Goal: Contribute content: Add original content to the website for others to see

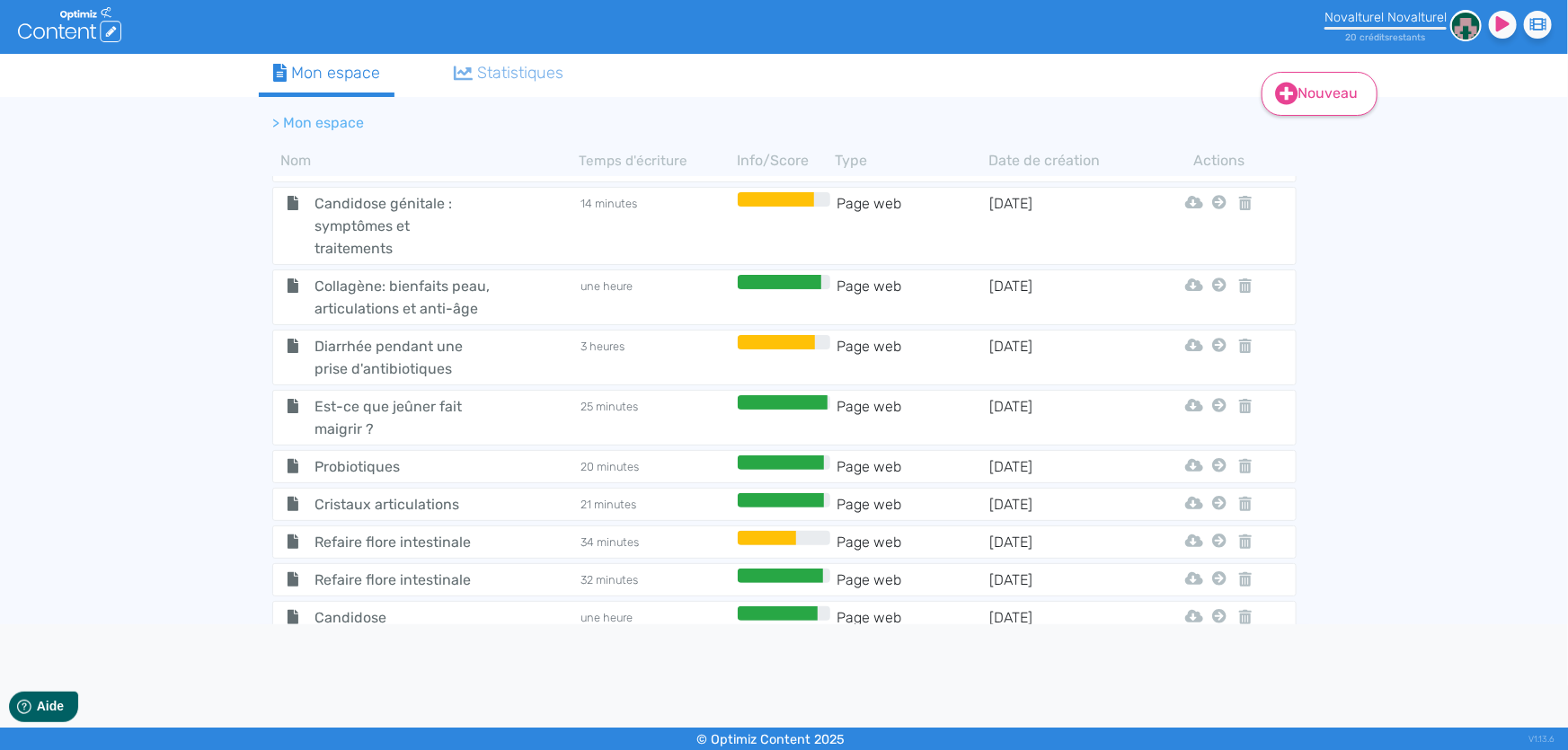
click at [1278, 91] on icon at bounding box center [1287, 94] width 23 height 23
click at [1346, 133] on button "Contenu" at bounding box center [1331, 138] width 144 height 29
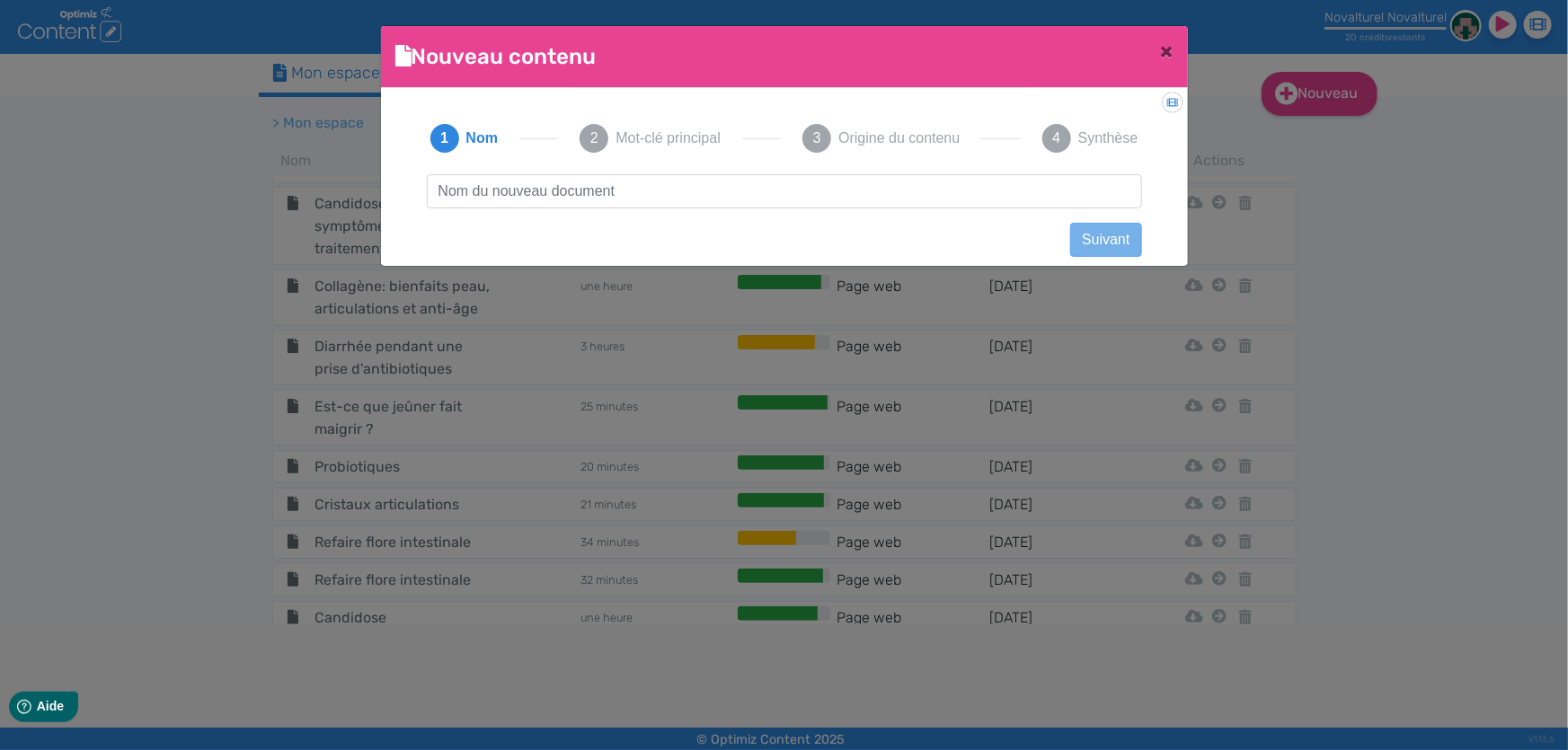
click at [708, 192] on input "text" at bounding box center [784, 190] width 715 height 34
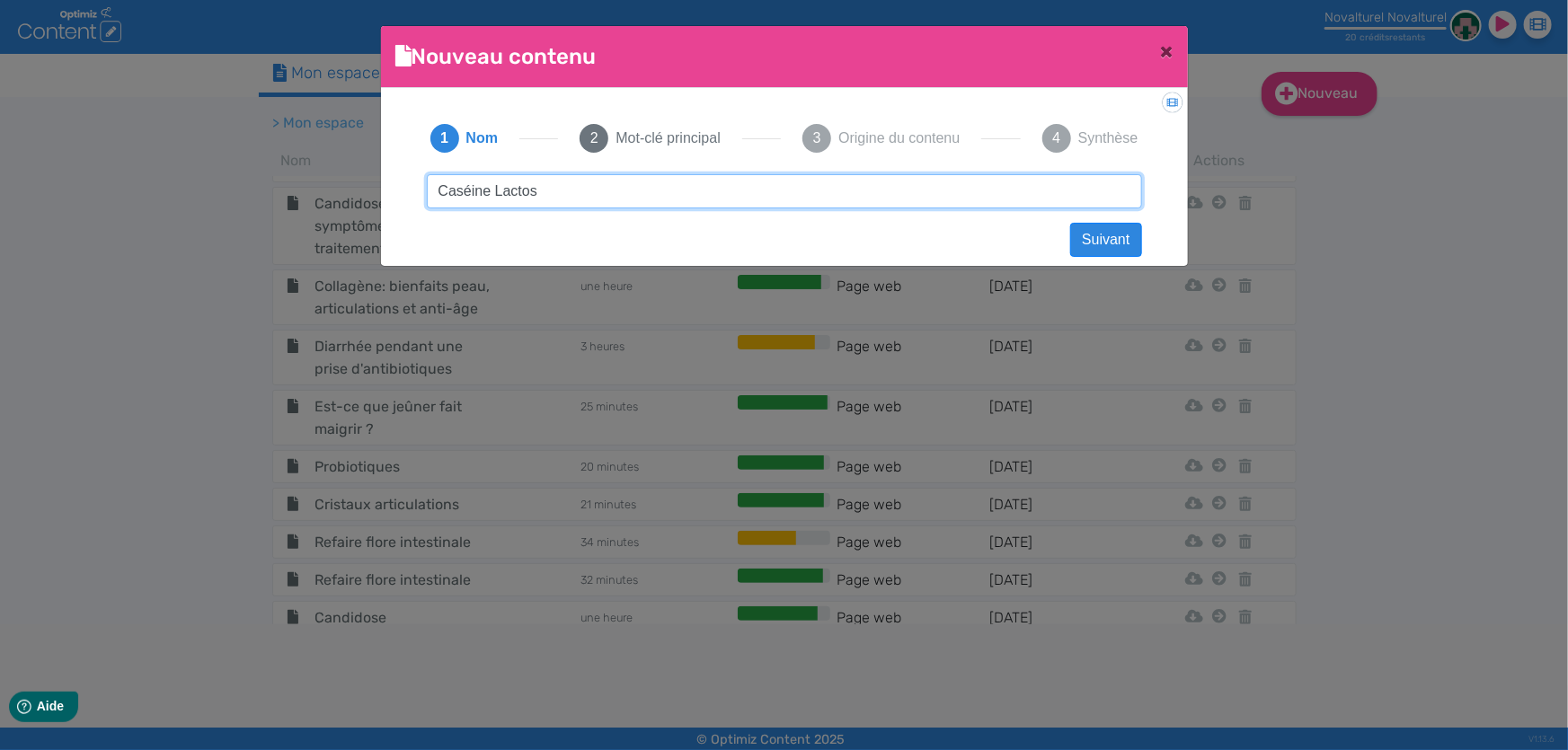
type input "Caséine Lactose"
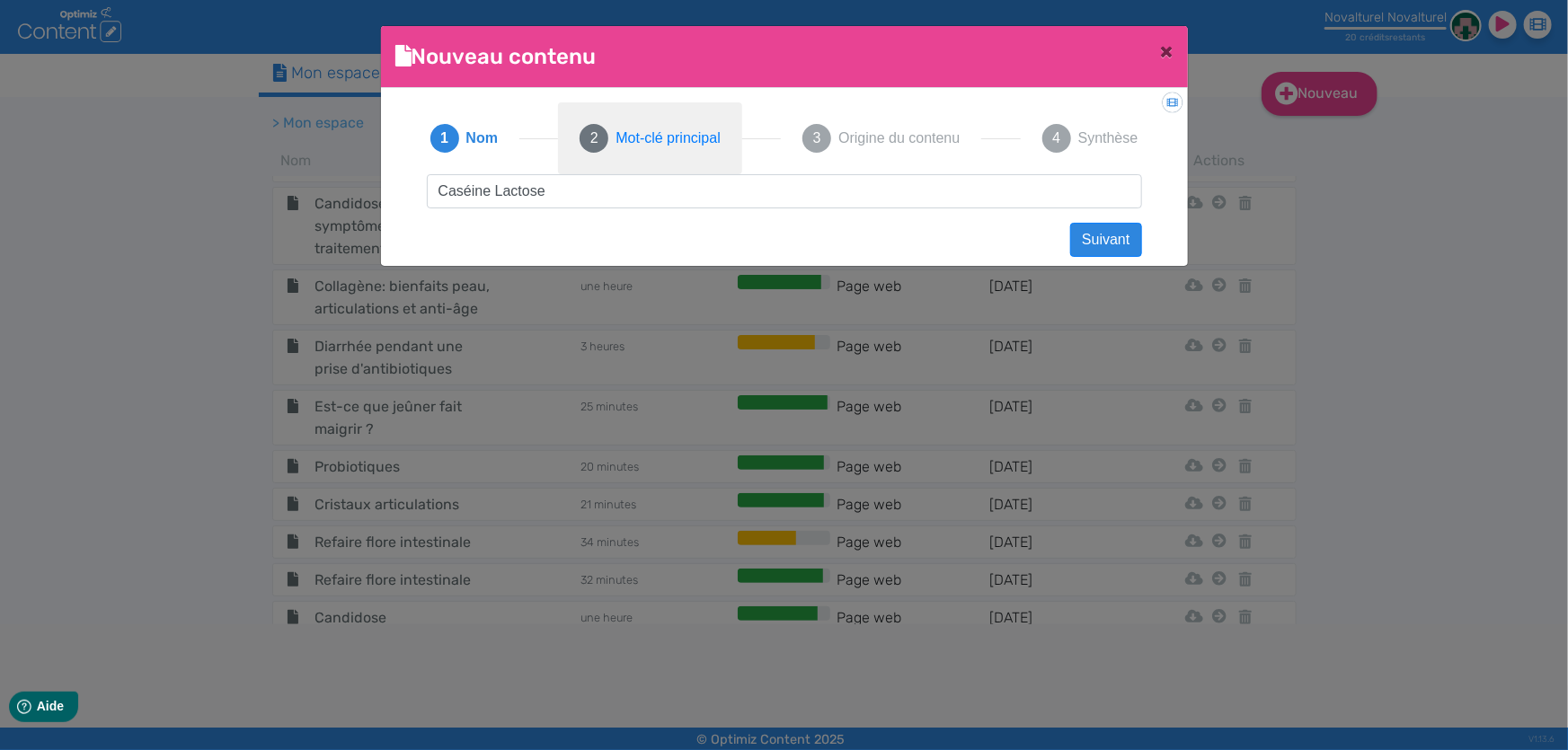
click at [684, 139] on span "Mot-clé principal" at bounding box center [668, 138] width 104 height 21
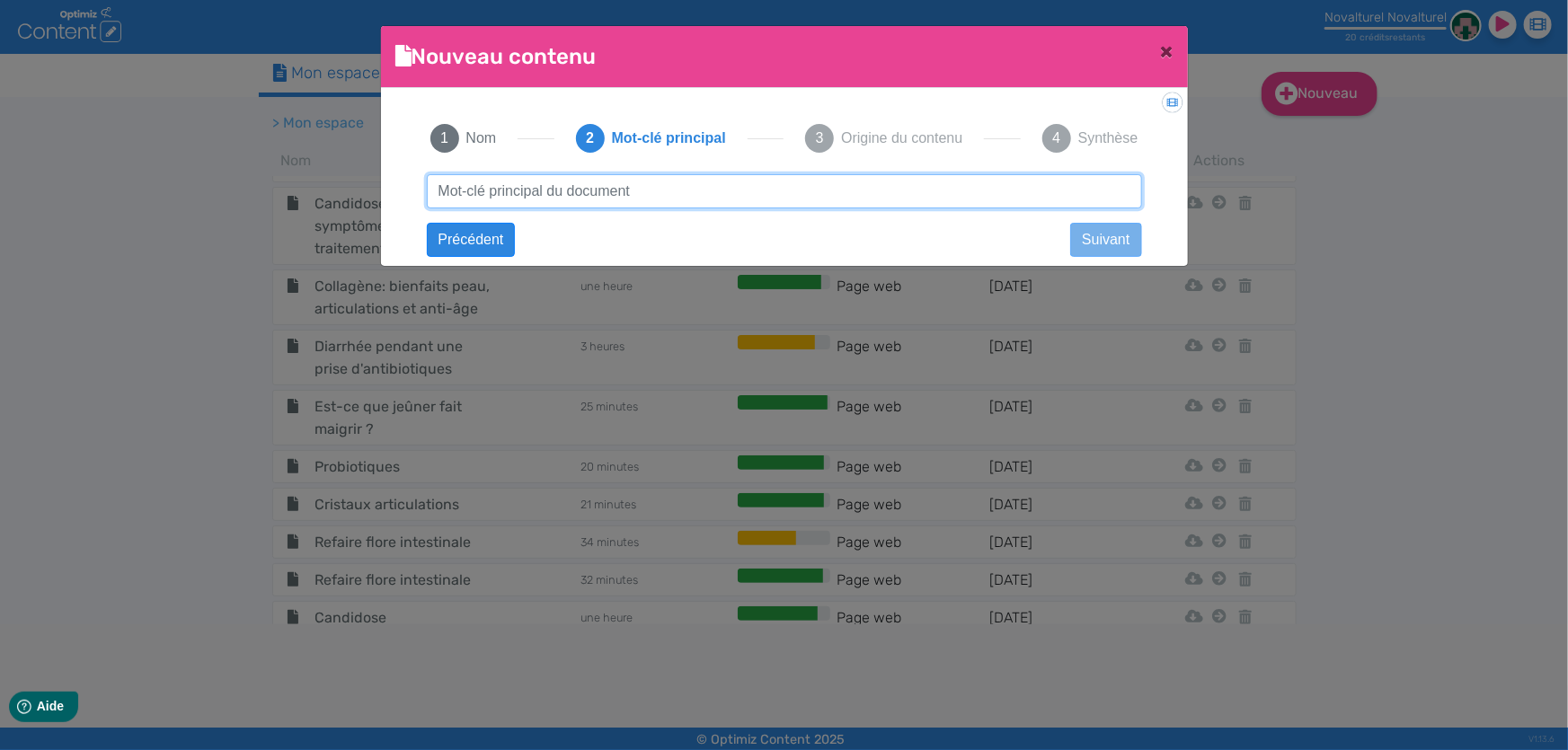
click at [699, 196] on input "text" at bounding box center [784, 190] width 715 height 34
type input "différence entre caséine et lactose"
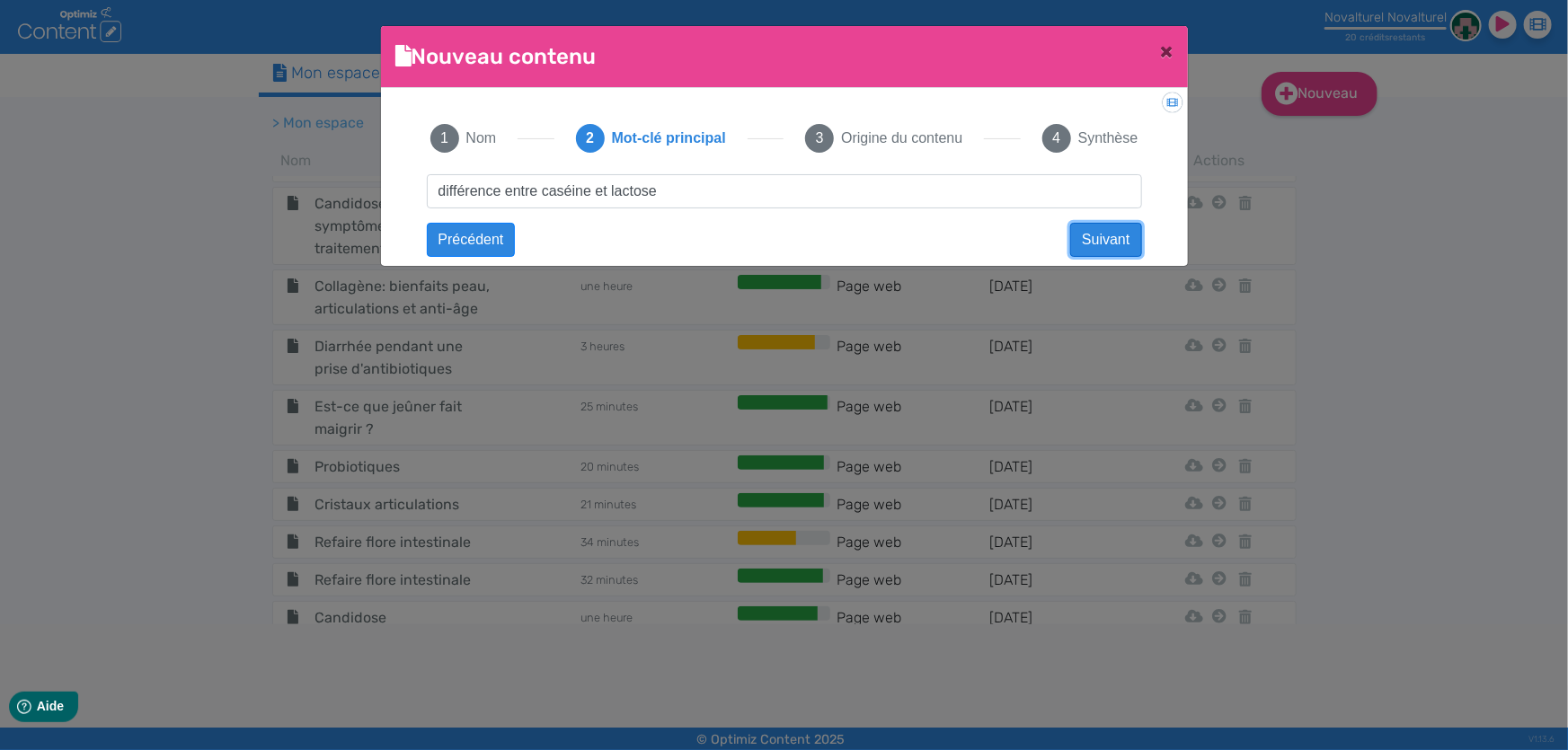
click at [1115, 235] on button "Suivant" at bounding box center [1105, 240] width 71 height 34
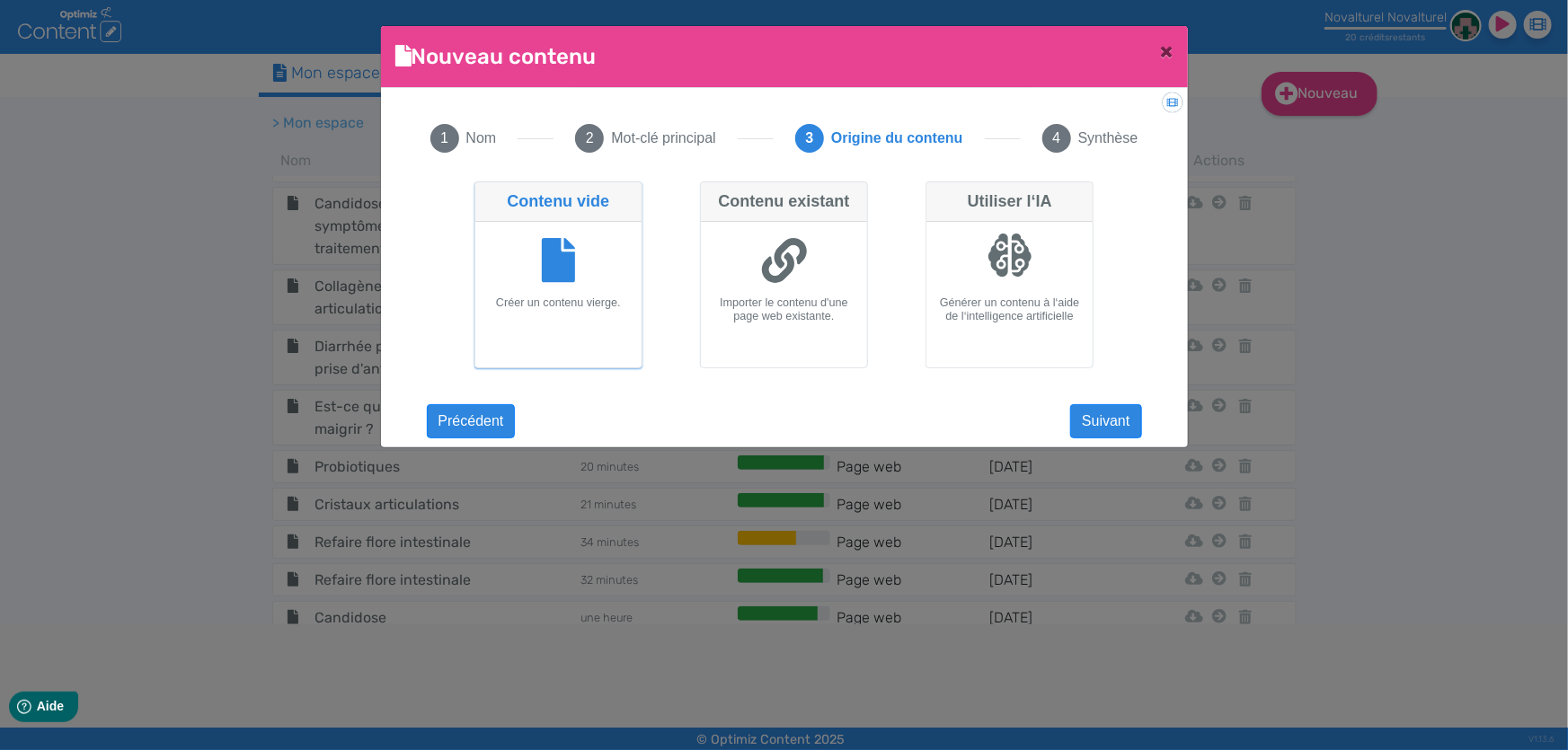
click at [576, 304] on h6 "Créer un contenu vierge." at bounding box center [558, 303] width 152 height 14
click at [486, 193] on input "Contenu vide Créer un contenu vierge." at bounding box center [480, 188] width 12 height 12
click at [1088, 420] on button "Suivant" at bounding box center [1105, 420] width 71 height 34
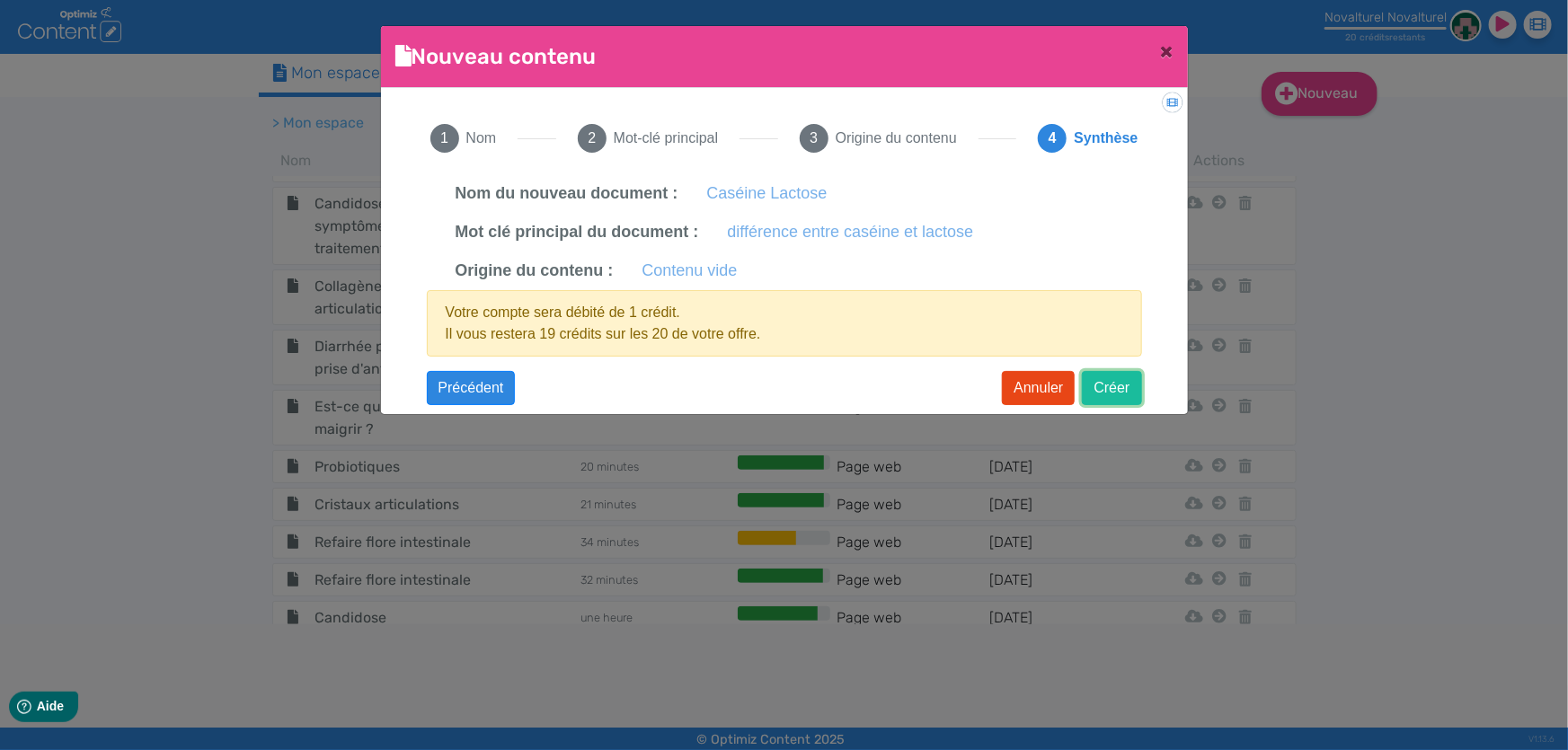
click at [1117, 383] on button "Créer" at bounding box center [1111, 388] width 59 height 34
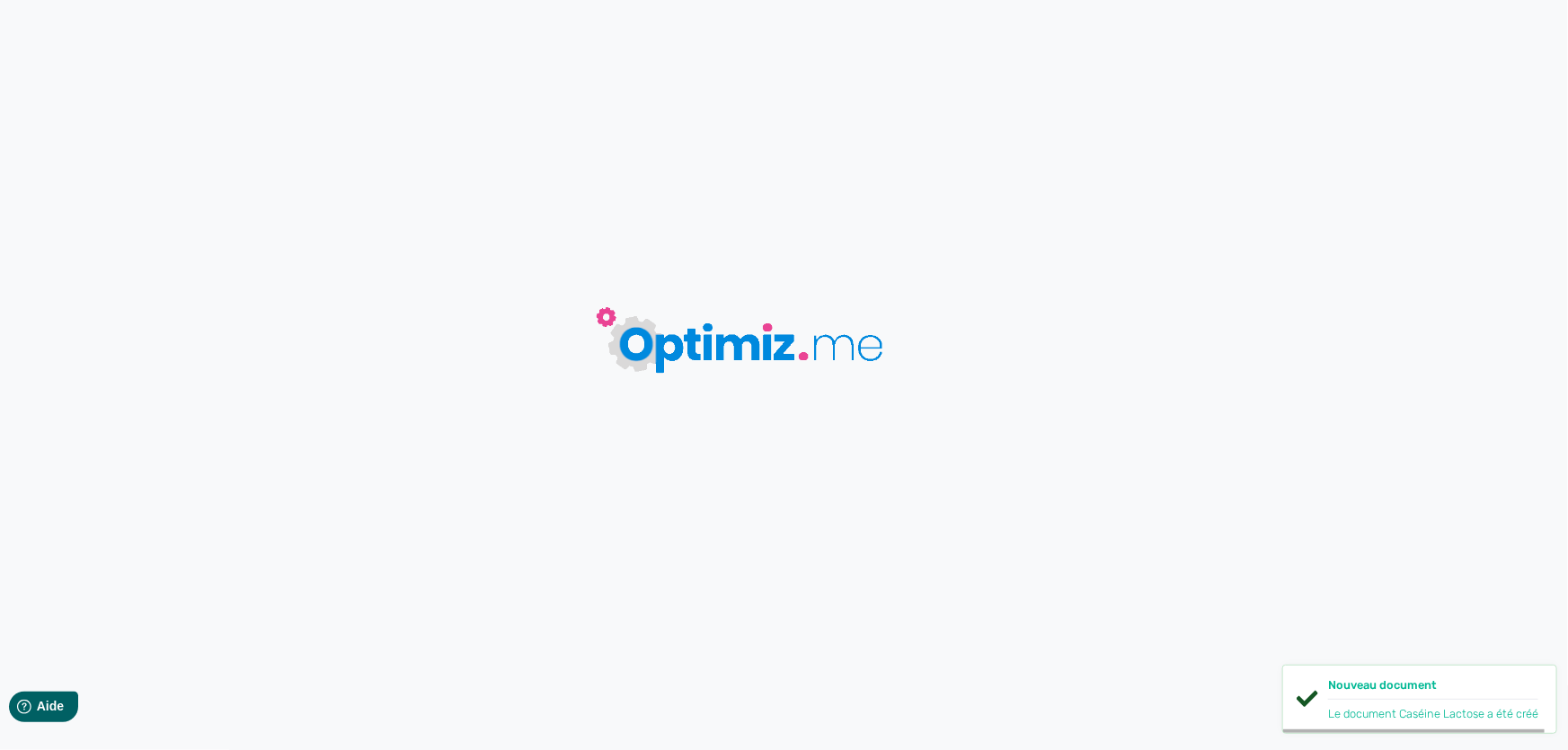
type input "Caséine Lactose"
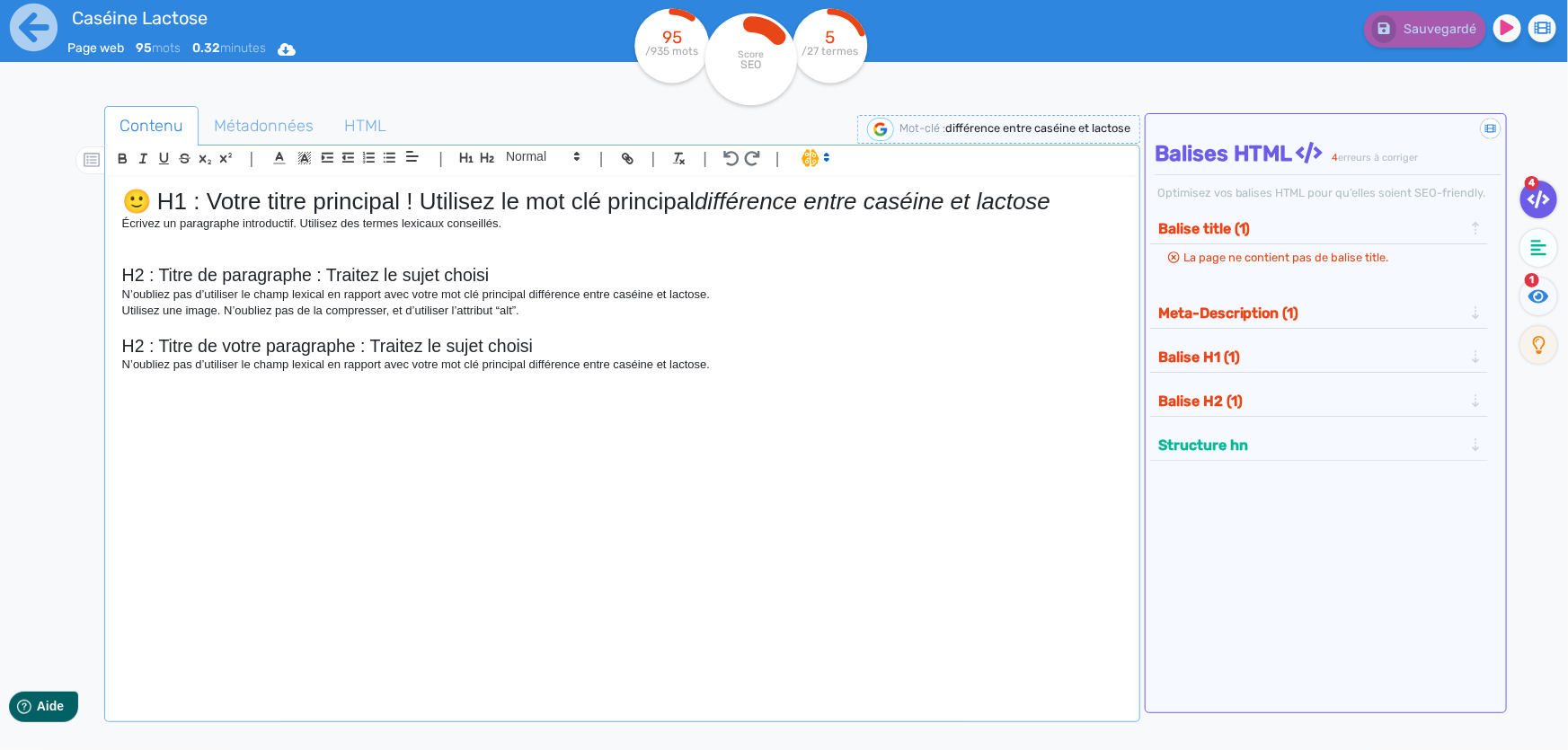
click at [281, 288] on p "N’oubliez pas d’utiliser le champ lexical en rapport avec votre mot clé princip…" at bounding box center [622, 294] width 1000 height 16
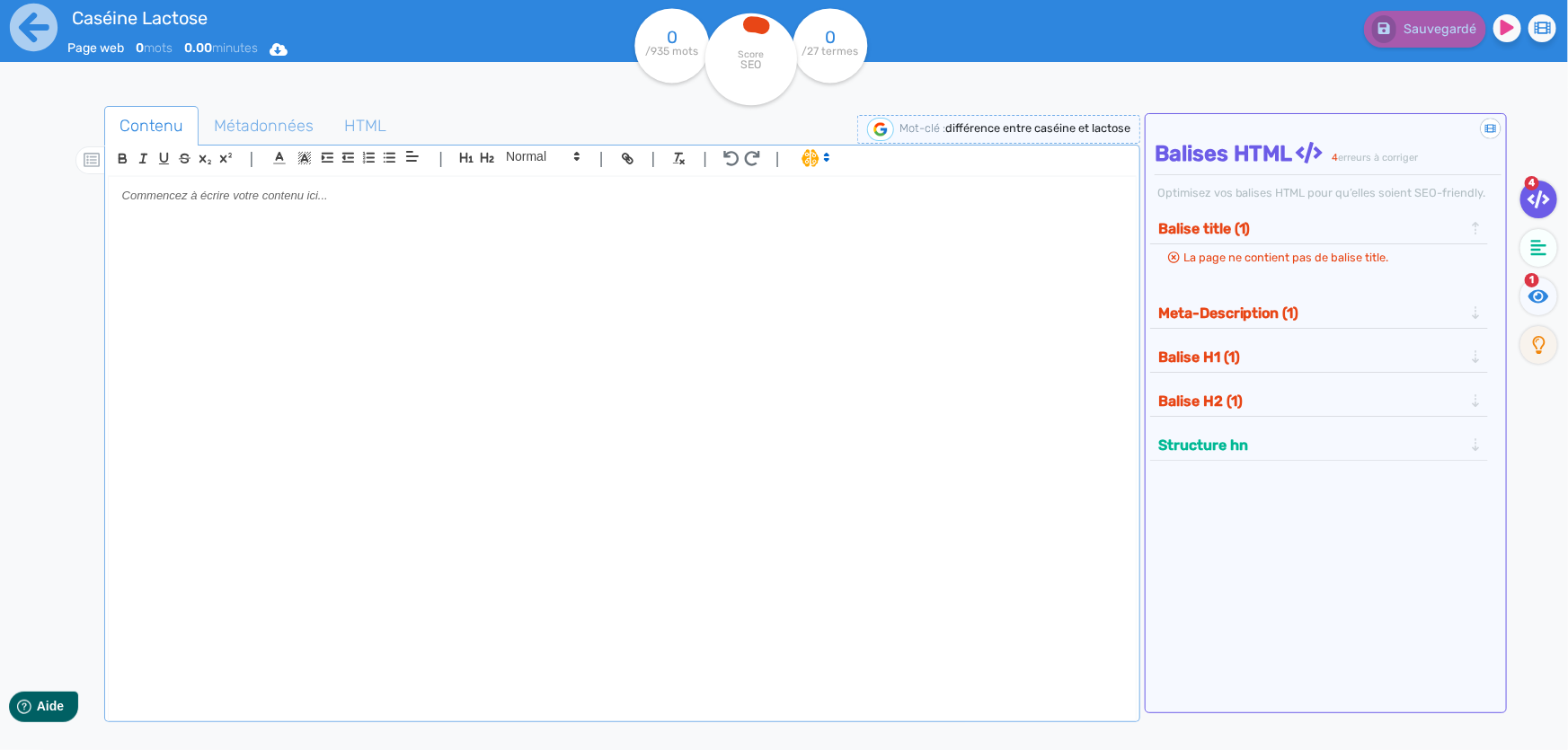
click at [710, 357] on div at bounding box center [622, 440] width 1027 height 526
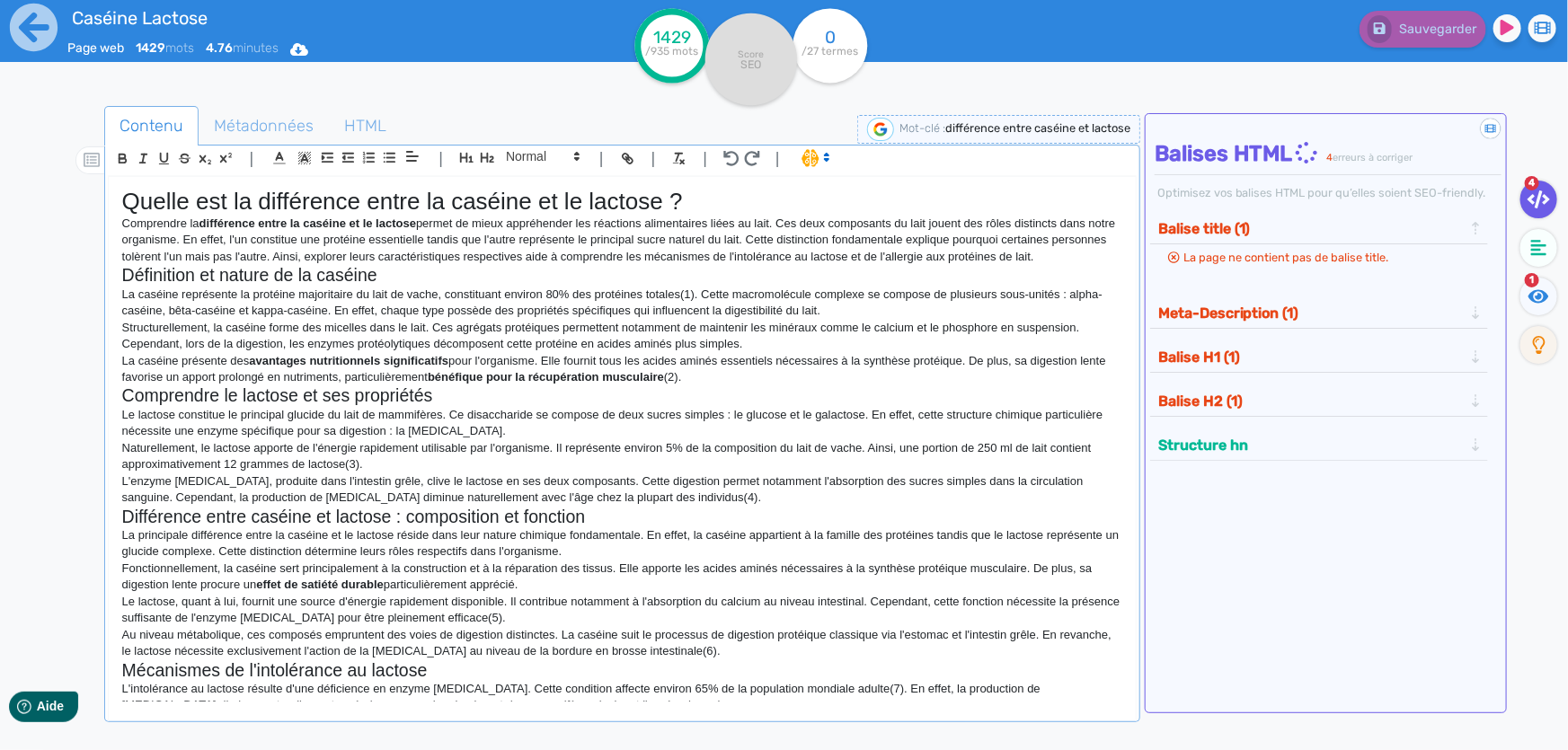
click at [375, 206] on h1 "Quelle est la différence entre la caséine et le lactose ?" at bounding box center [622, 201] width 1000 height 28
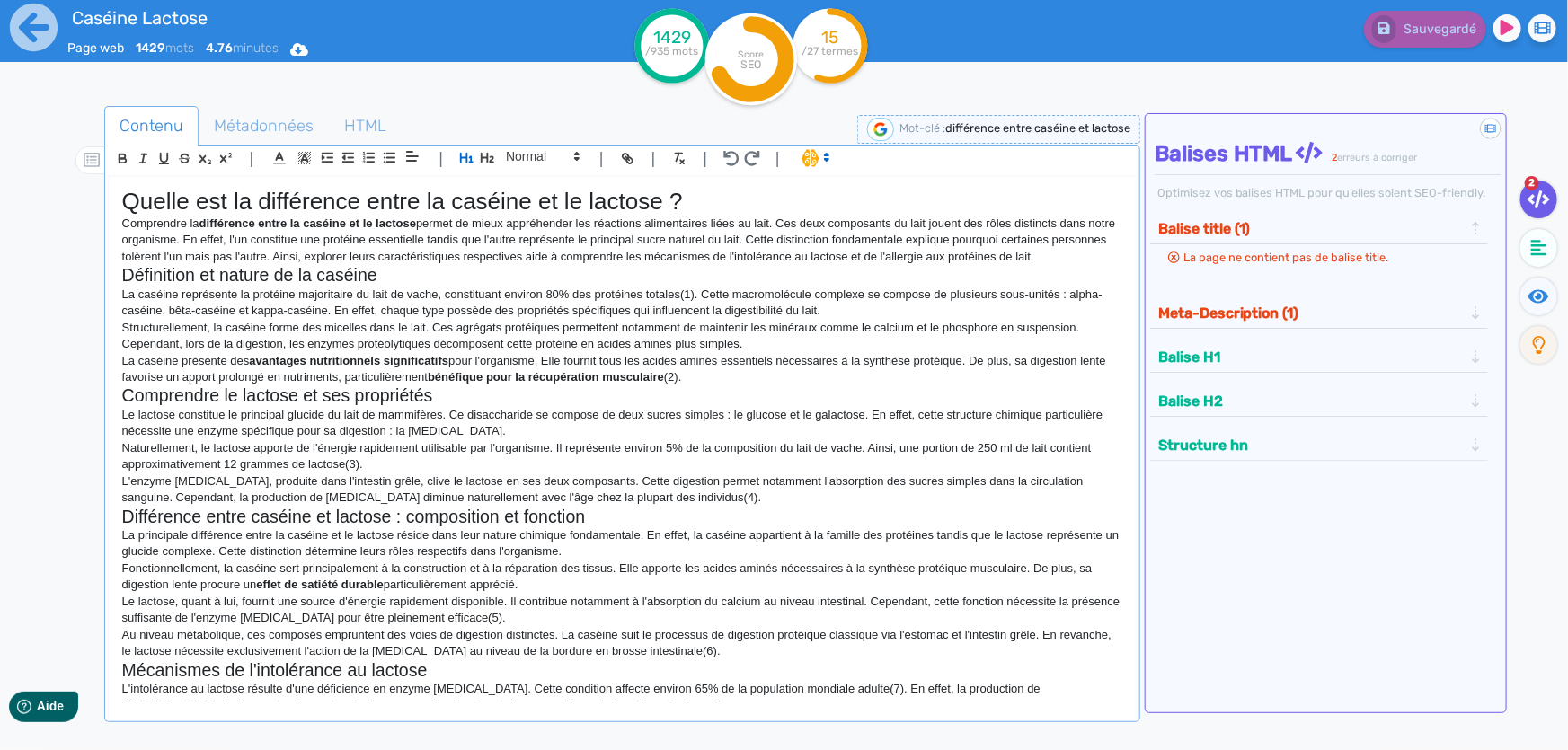
click at [367, 274] on h2 "Définition et nature de la caséine" at bounding box center [622, 274] width 1000 height 20
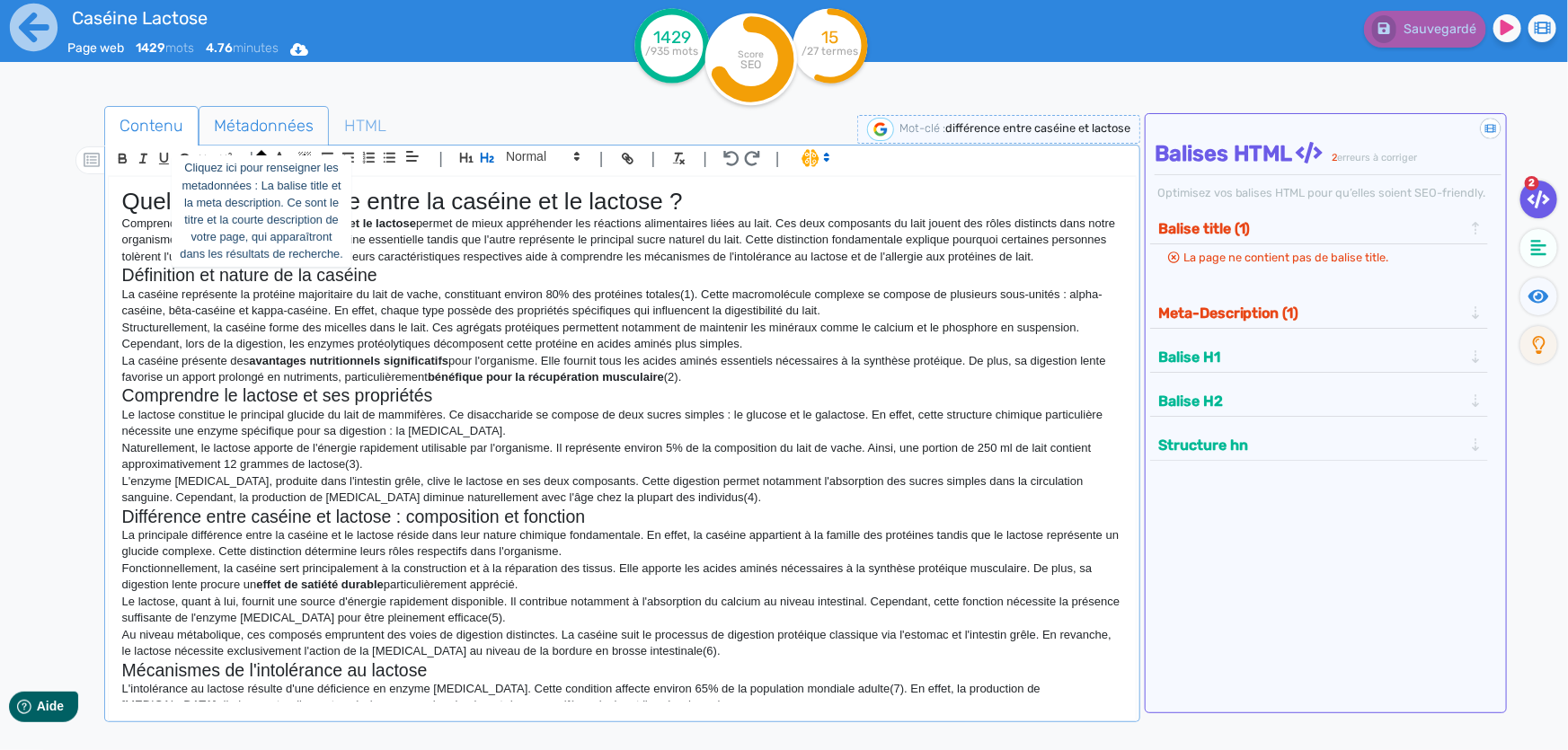
click at [277, 121] on span "Métadonnées" at bounding box center [263, 126] width 129 height 48
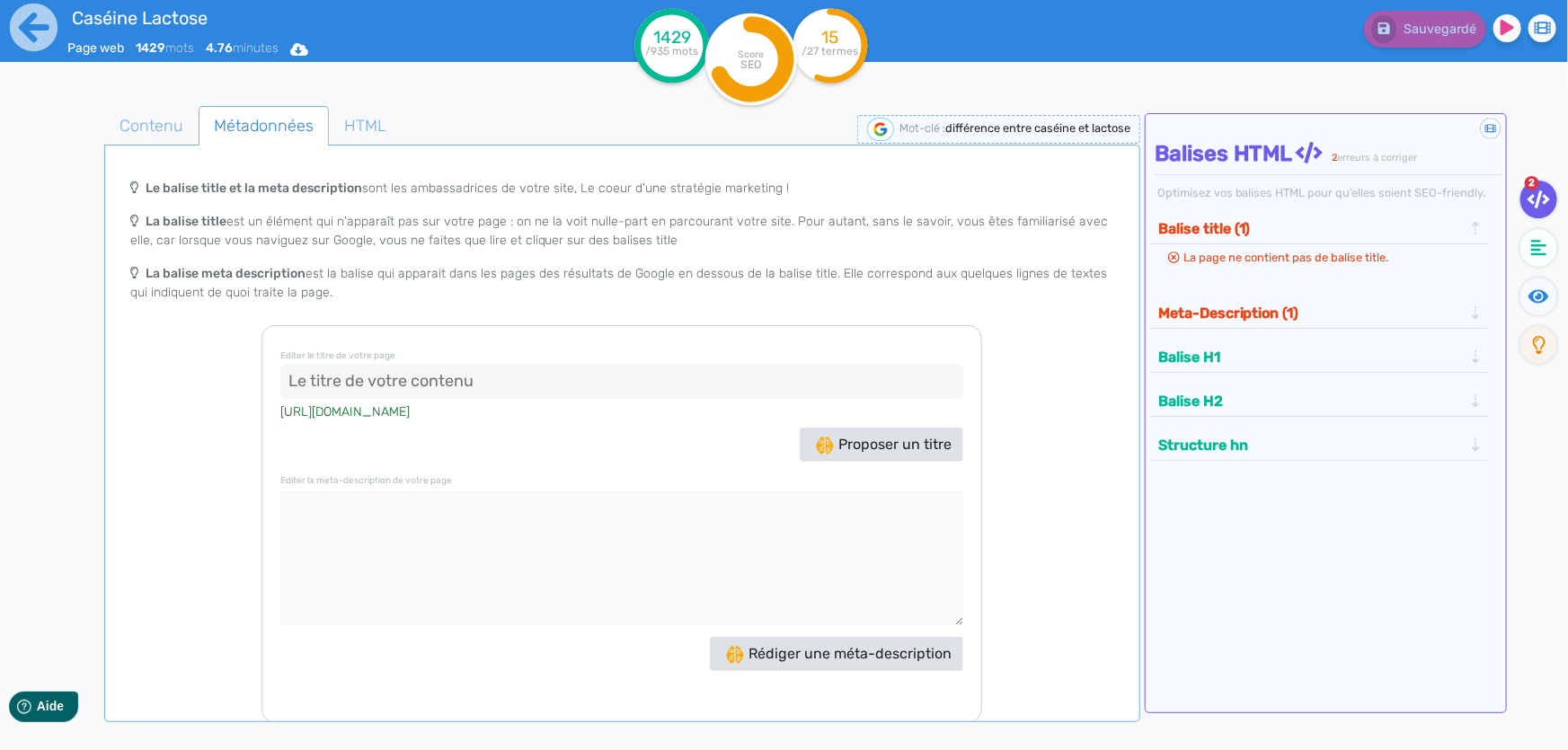
click at [471, 518] on textarea at bounding box center [622, 557] width 682 height 134
click at [552, 531] on textarea at bounding box center [622, 557] width 682 height 134
paste textarea "Caséine ou lactose ? Arrêtez de confondre ! Découvrez enfin leurs vraies différ…"
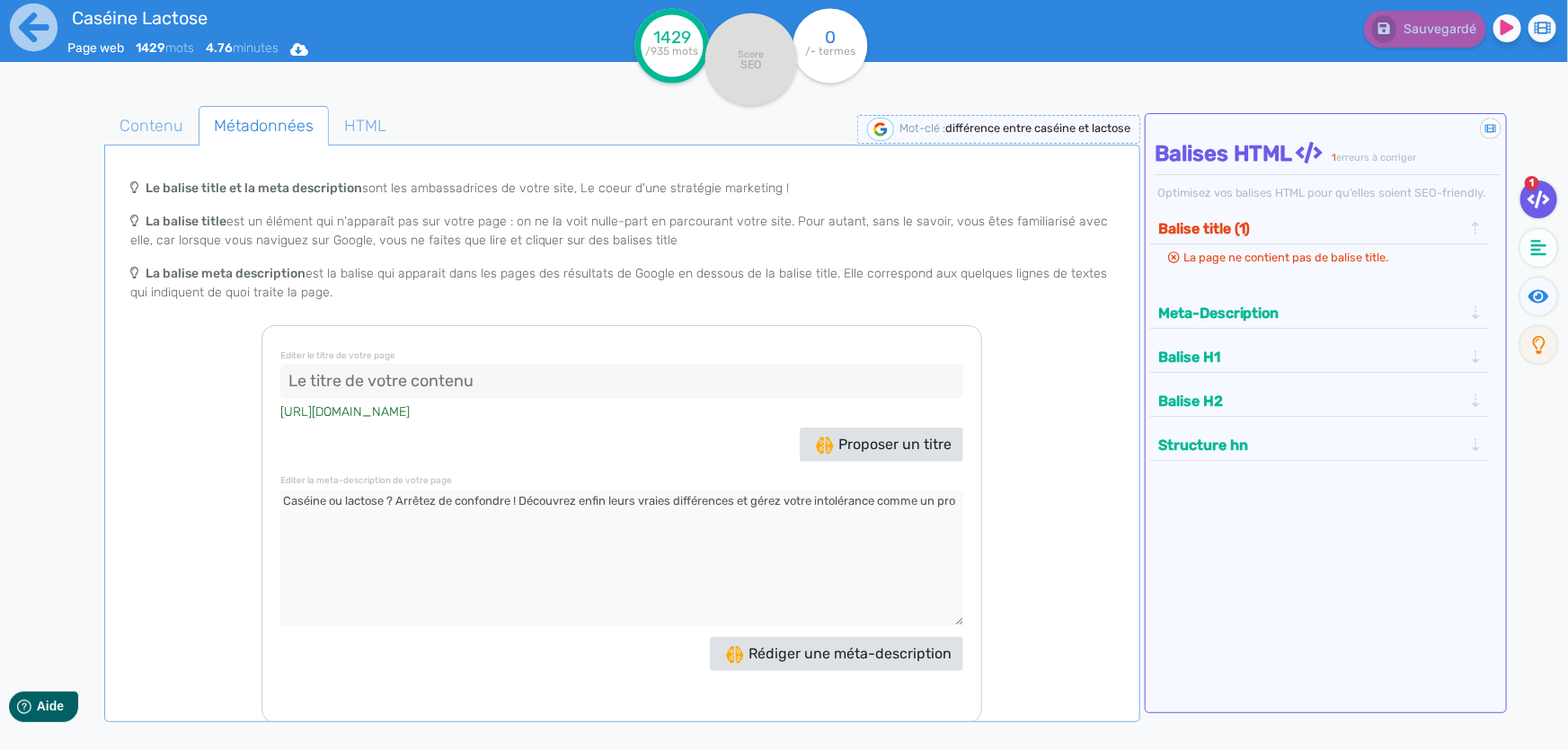
type textarea "Caséine ou lactose ? Arrêtez de confondre ! Découvrez enfin leurs vraies différ…"
click at [873, 440] on span "Proposer un titre" at bounding box center [884, 445] width 135 height 17
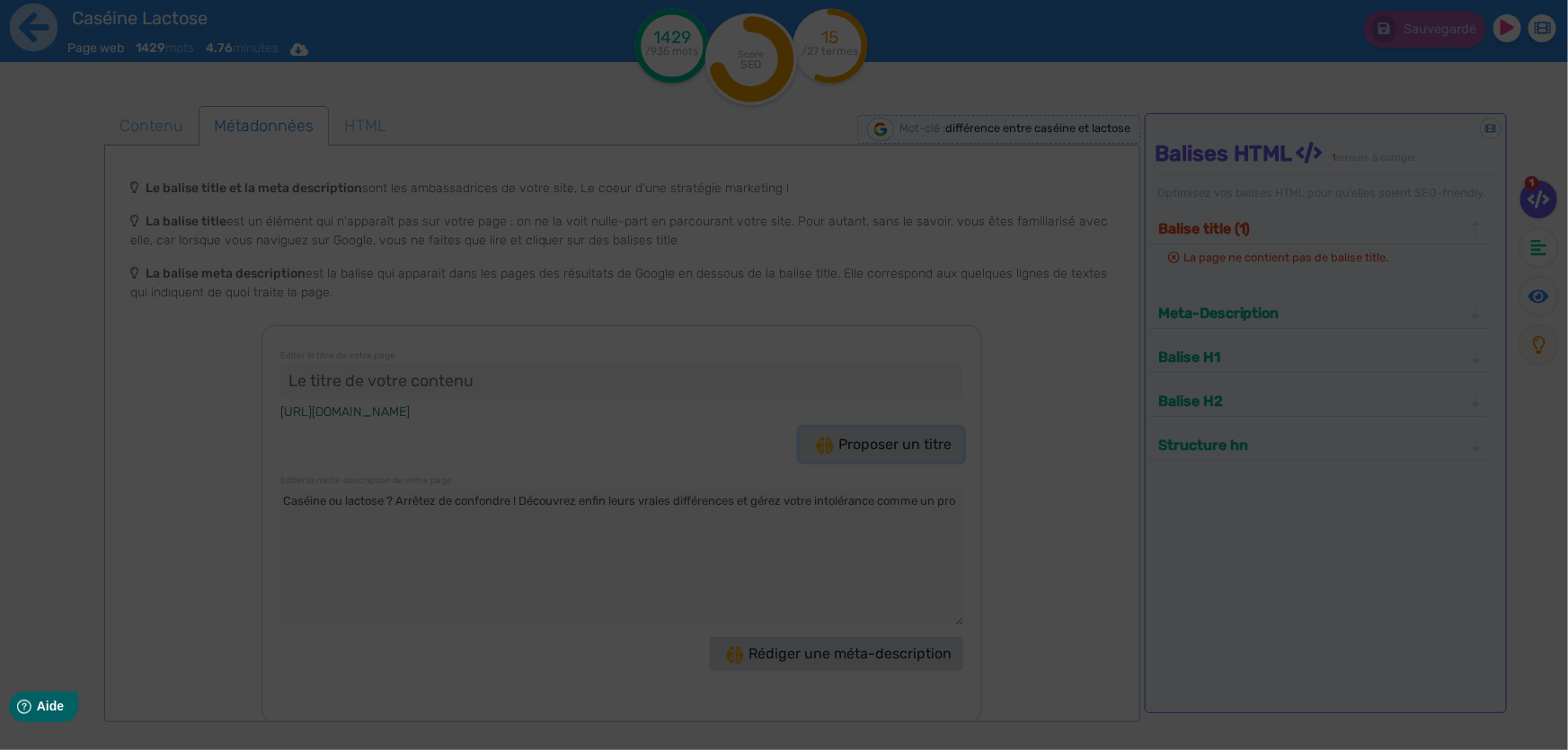
type input "Découvrez la différence entre caséine et lactose !"
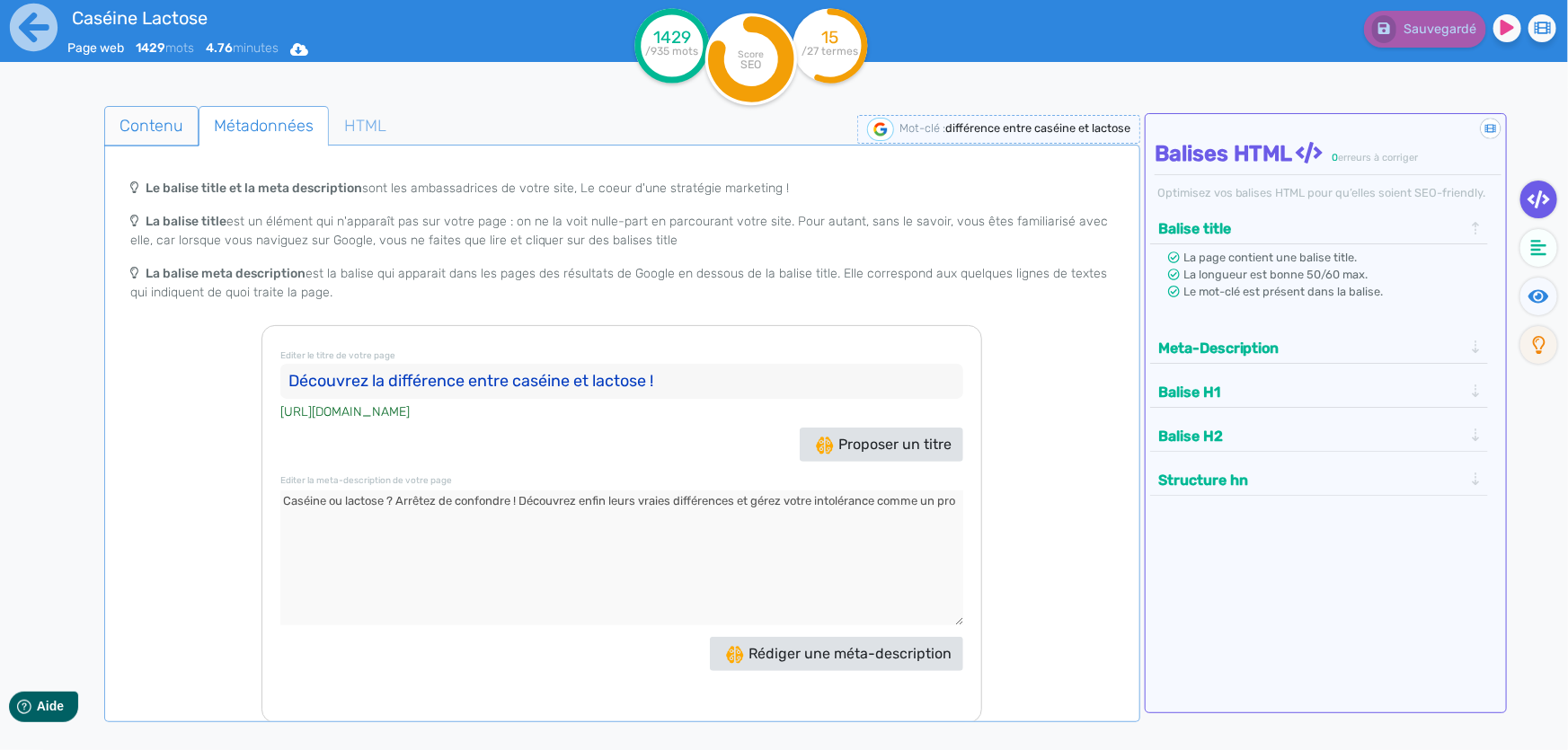
click at [163, 126] on span "Contenu" at bounding box center [152, 126] width 93 height 48
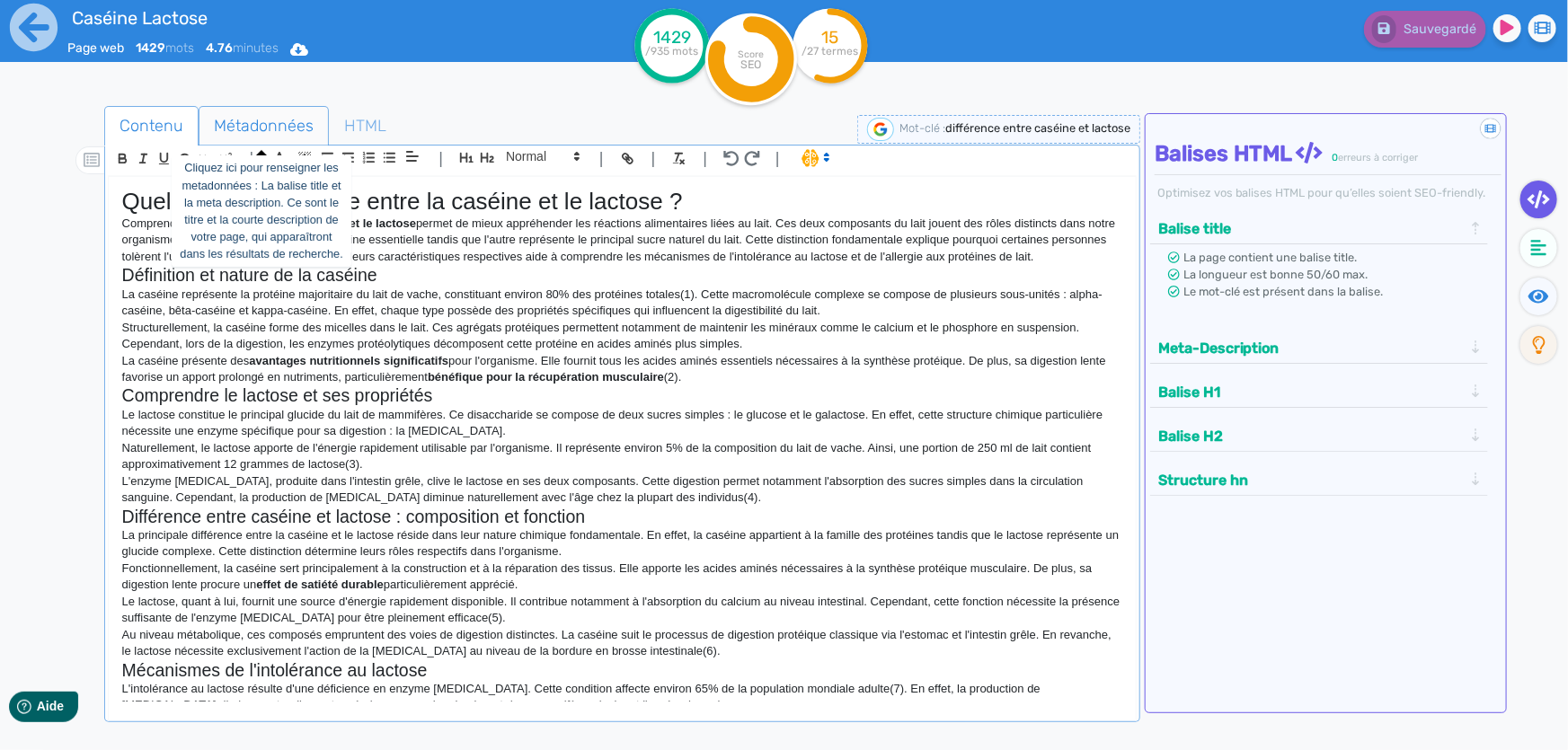
click at [239, 128] on span "Métadonnées" at bounding box center [263, 126] width 129 height 48
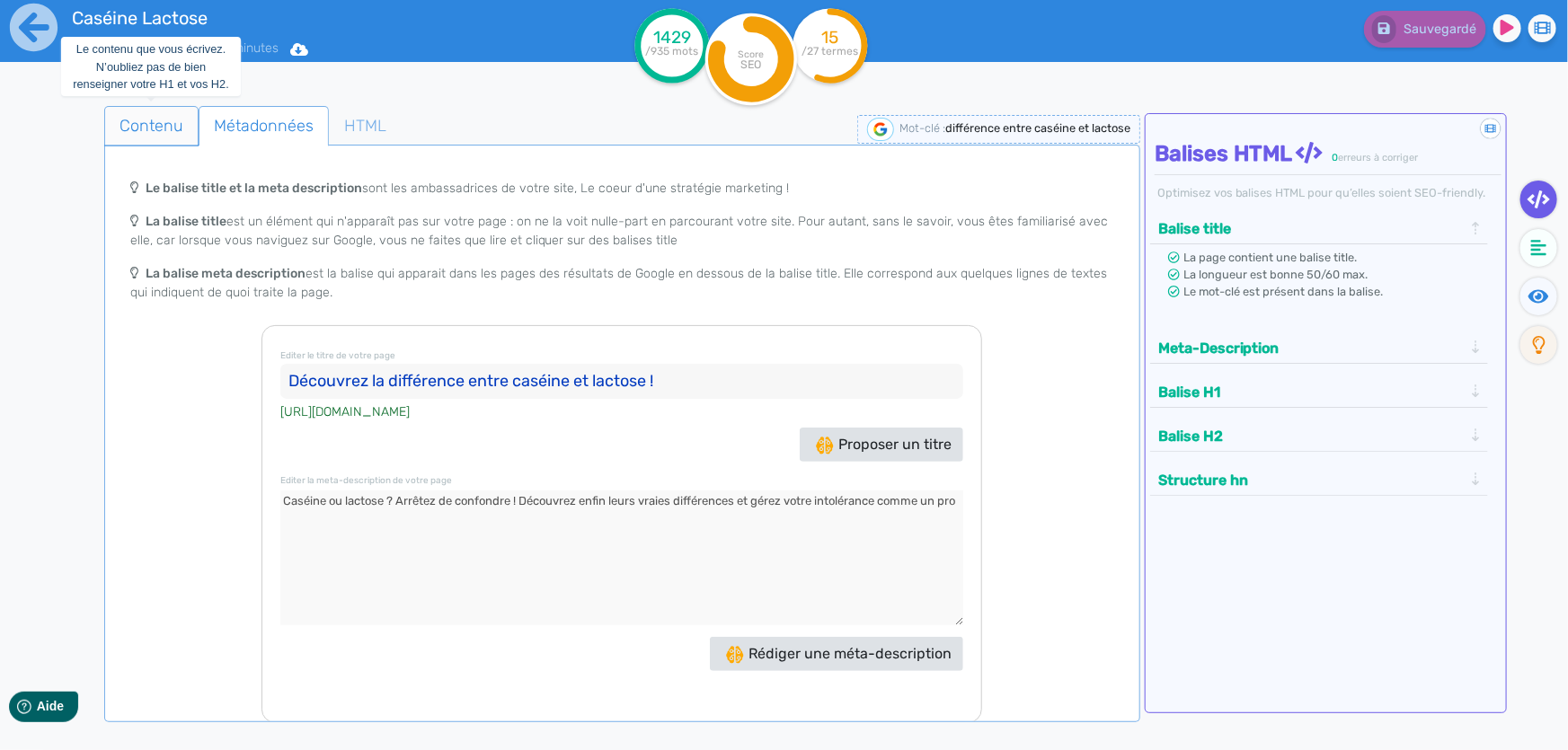
click at [160, 133] on span "Contenu" at bounding box center [152, 126] width 93 height 48
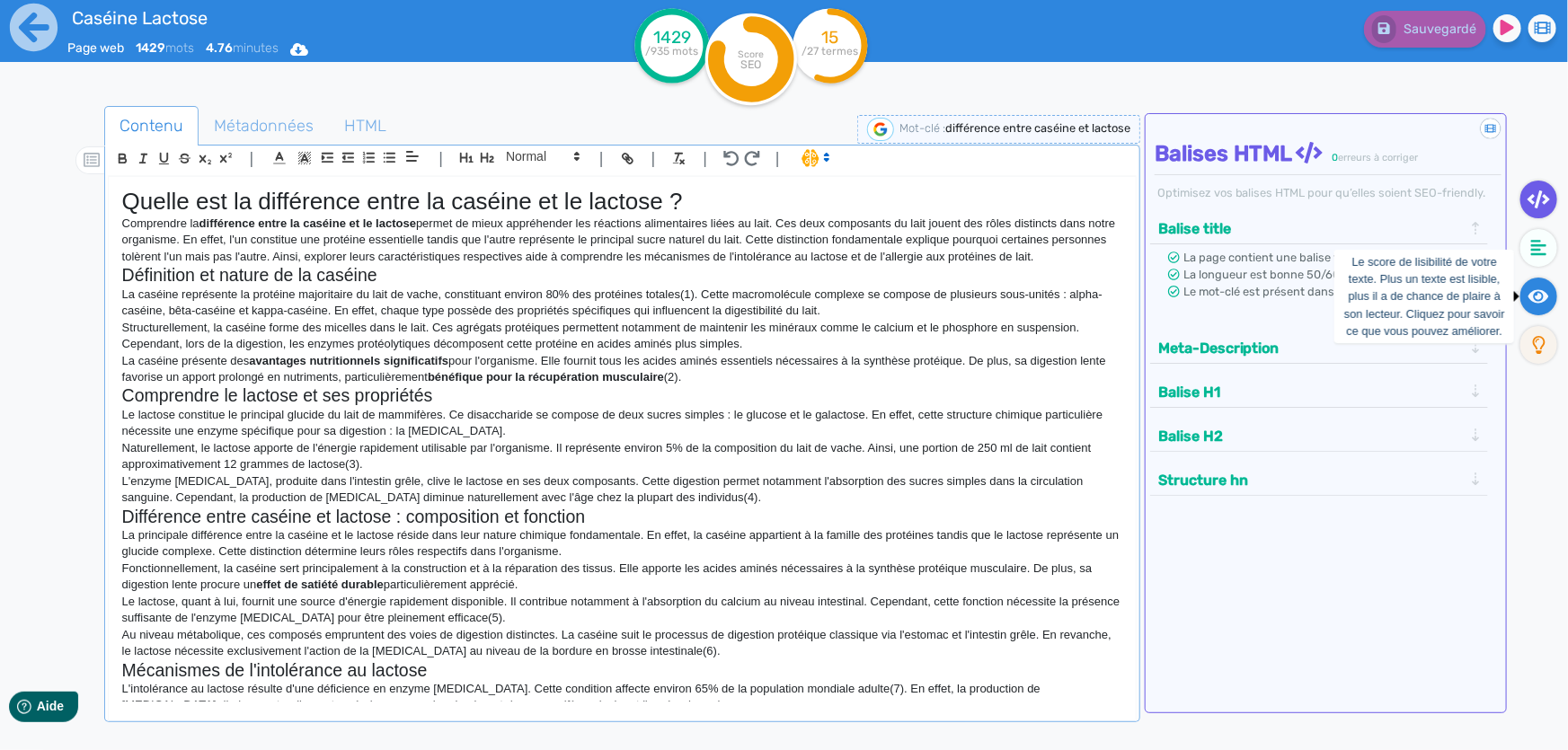
click at [1539, 292] on icon at bounding box center [1538, 296] width 20 height 14
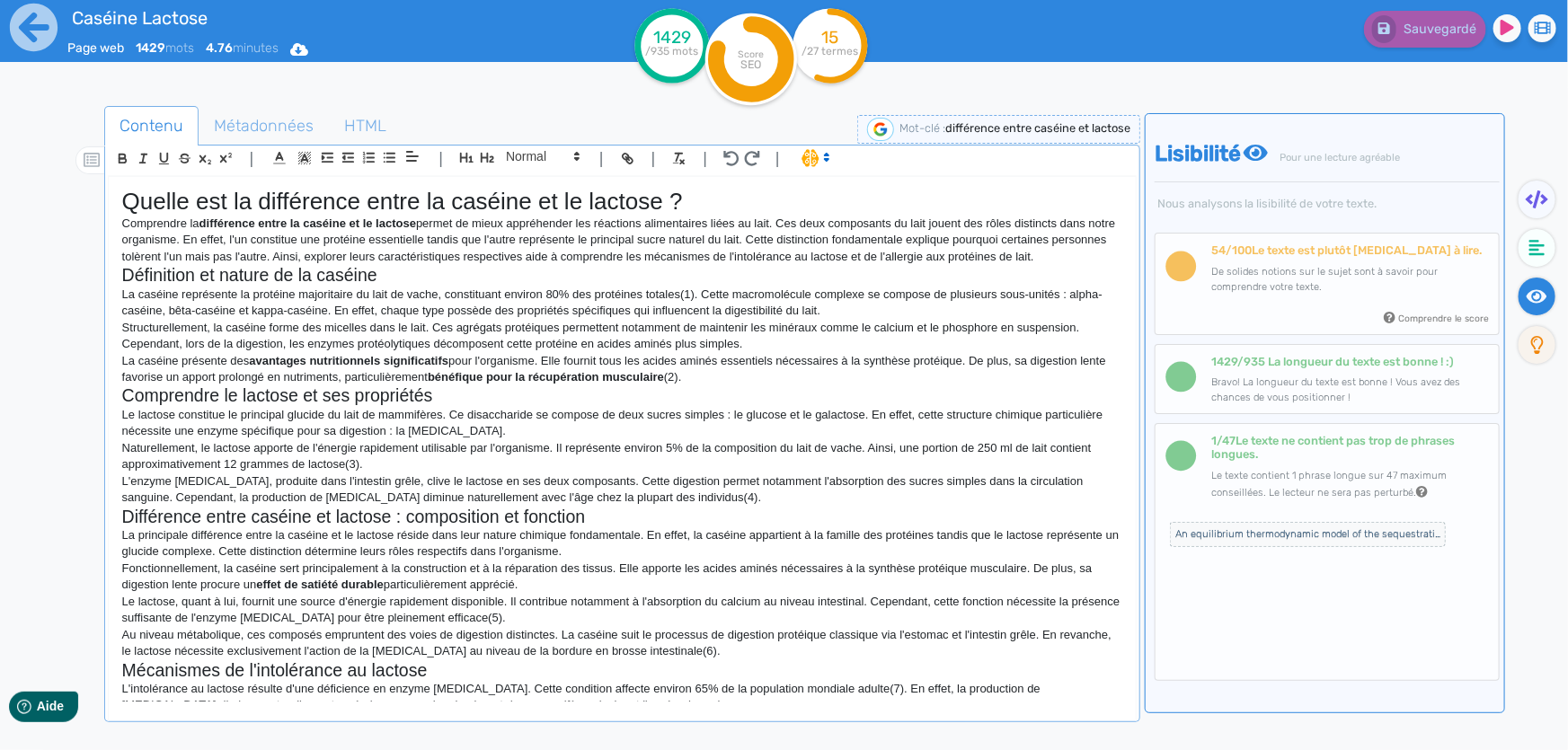
click at [769, 490] on p "L'enzyme [MEDICAL_DATA], produite dans l'intestin grêle, clive le lactose en se…" at bounding box center [622, 490] width 1000 height 33
click at [490, 474] on p "L'enzyme [MEDICAL_DATA], produite dans l'intestin grêle, clive le lactose en se…" at bounding box center [622, 490] width 1000 height 33
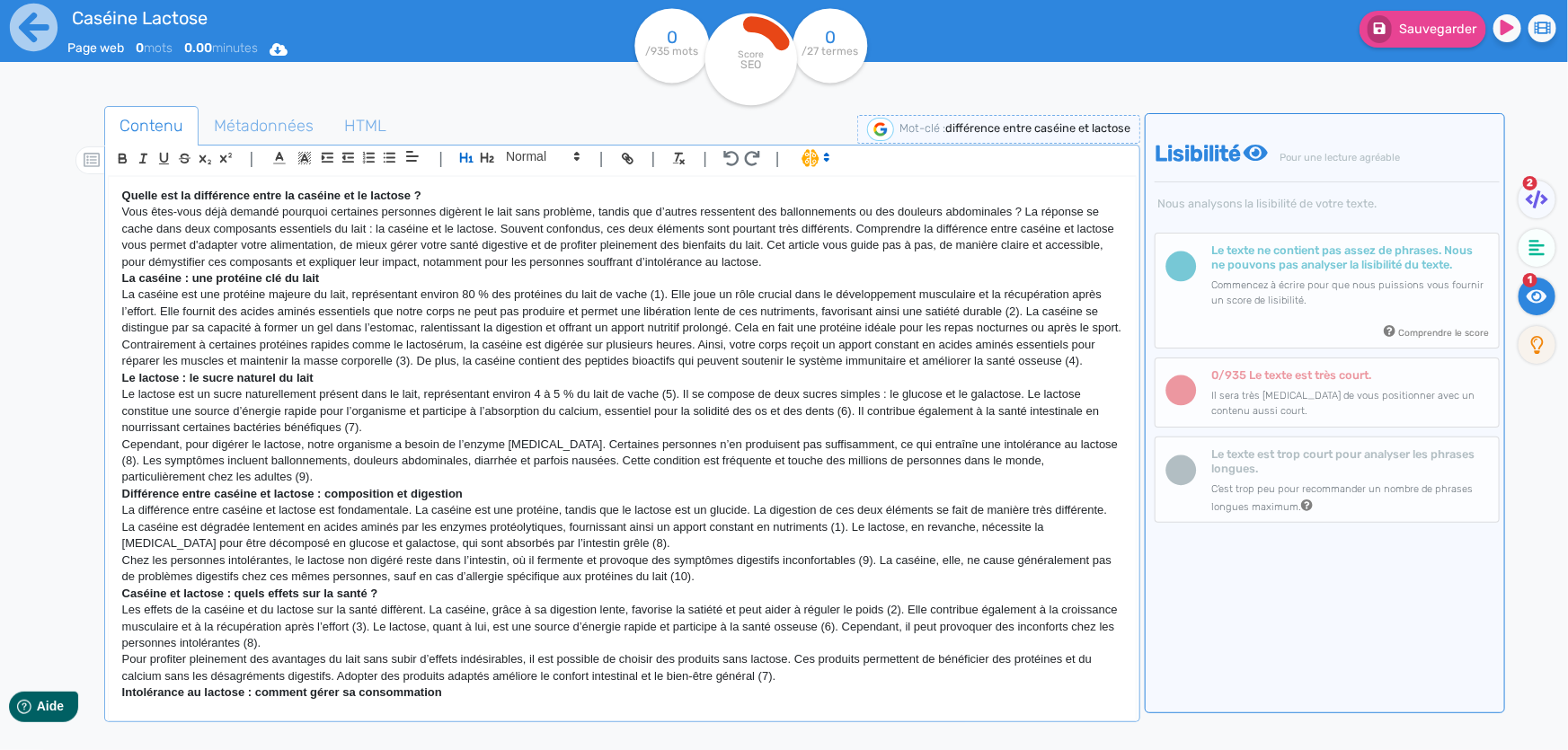
scroll to position [655, 0]
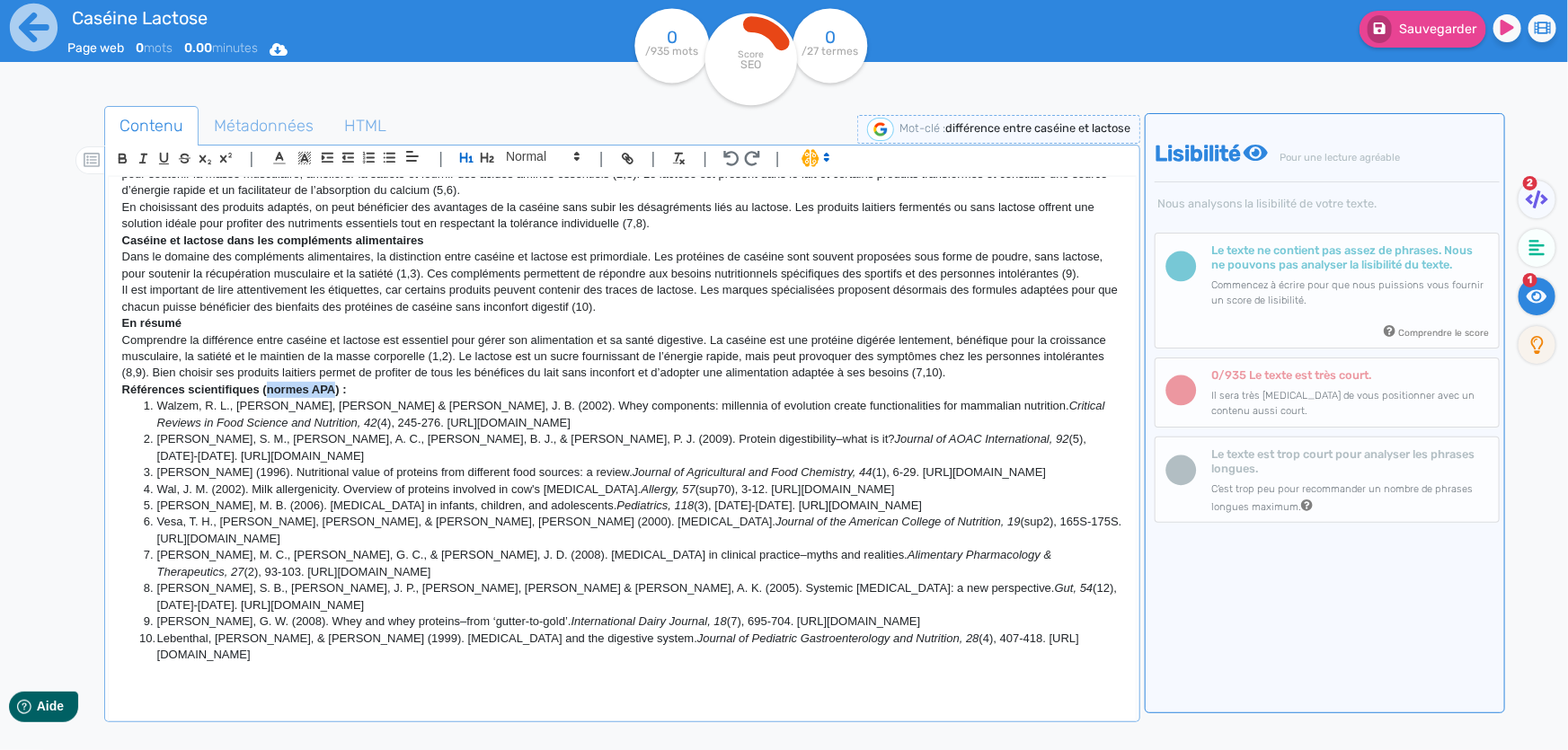
drag, startPoint x: 335, startPoint y: 403, endPoint x: 267, endPoint y: 406, distance: 68.1
click at [267, 396] on strong "Références scientifiques (normes APA) :" at bounding box center [234, 389] width 224 height 14
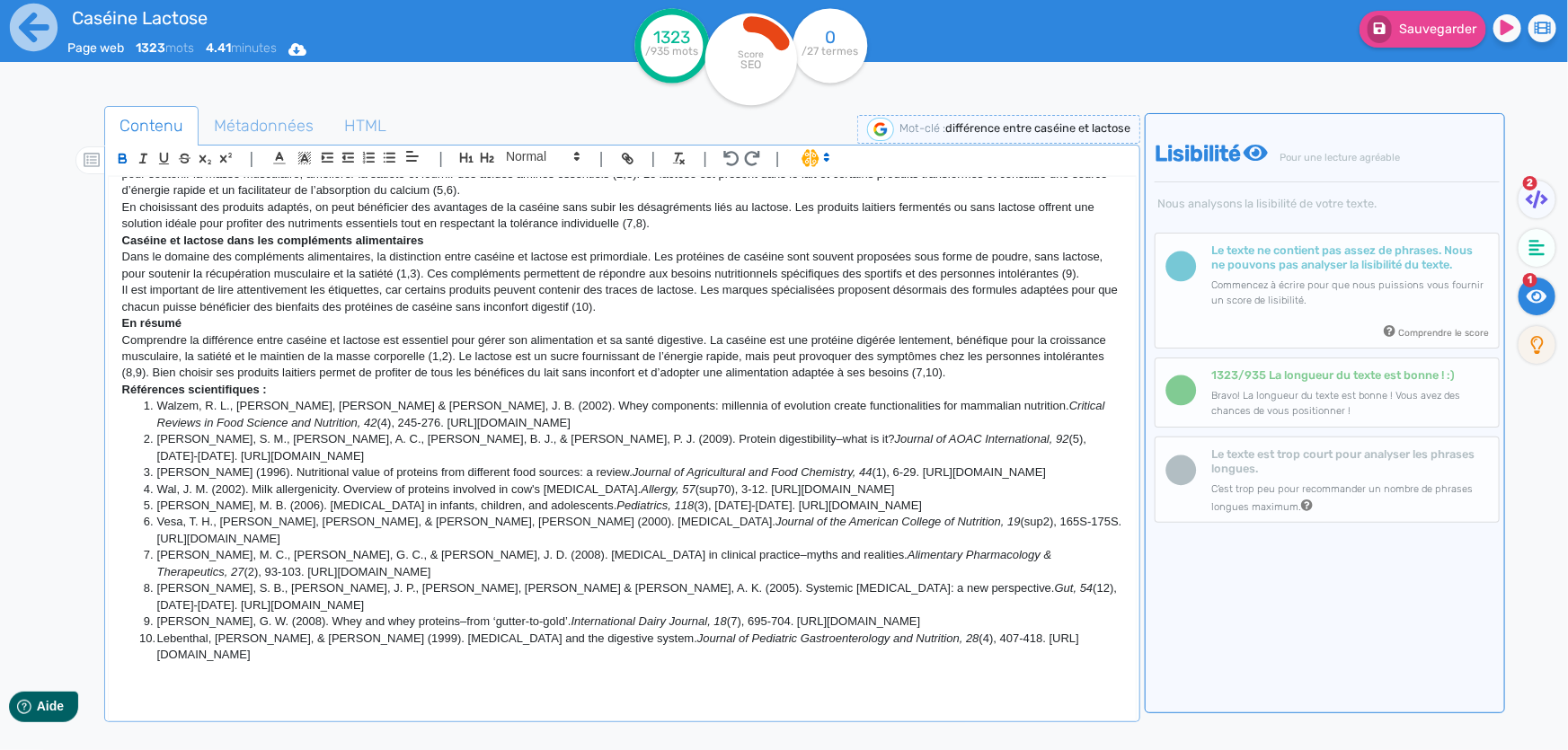
click at [554, 315] on p "Il est important de lire attentivement les étiquettes, car certains produits pe…" at bounding box center [622, 299] width 1000 height 33
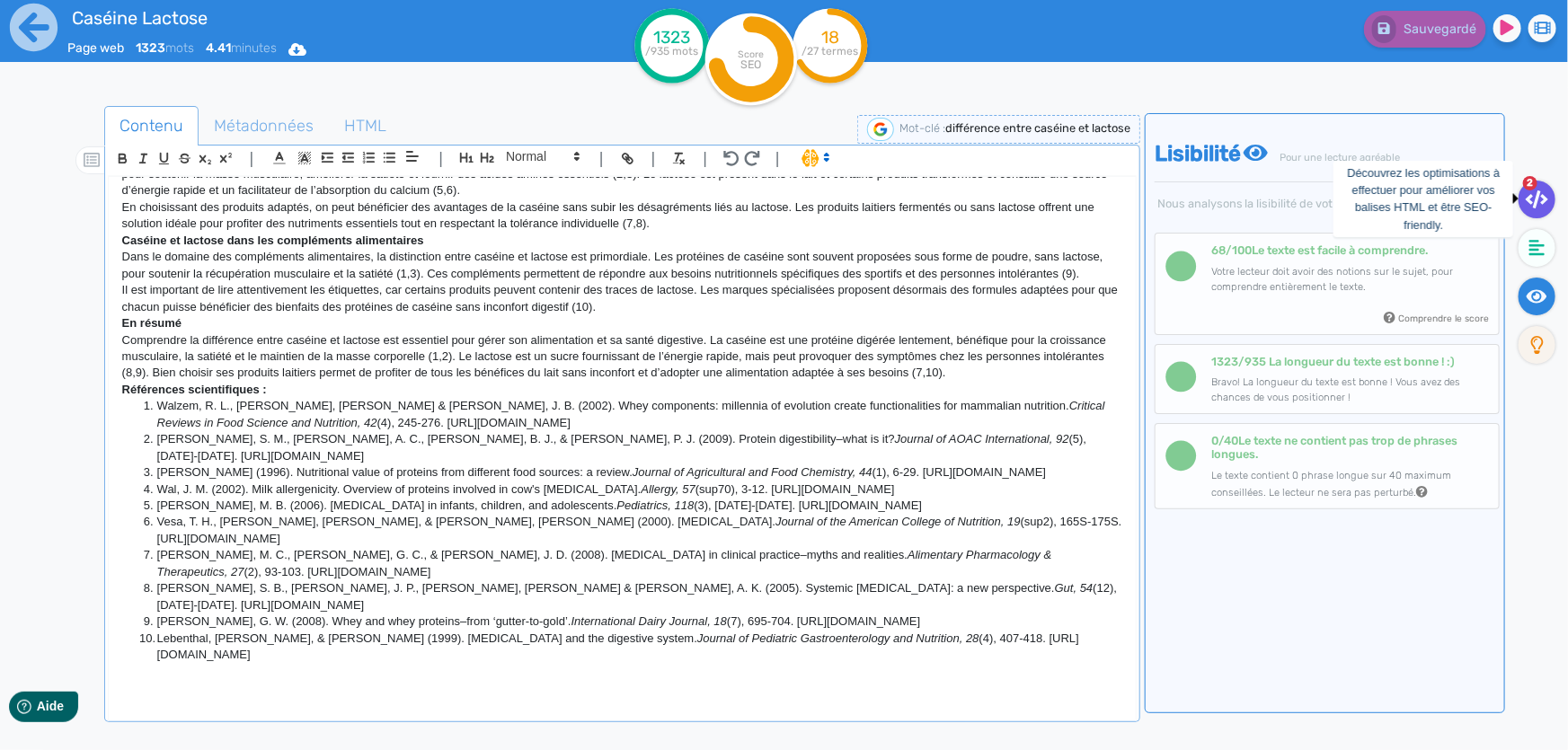
click at [1543, 186] on fa-icon at bounding box center [1537, 199] width 37 height 38
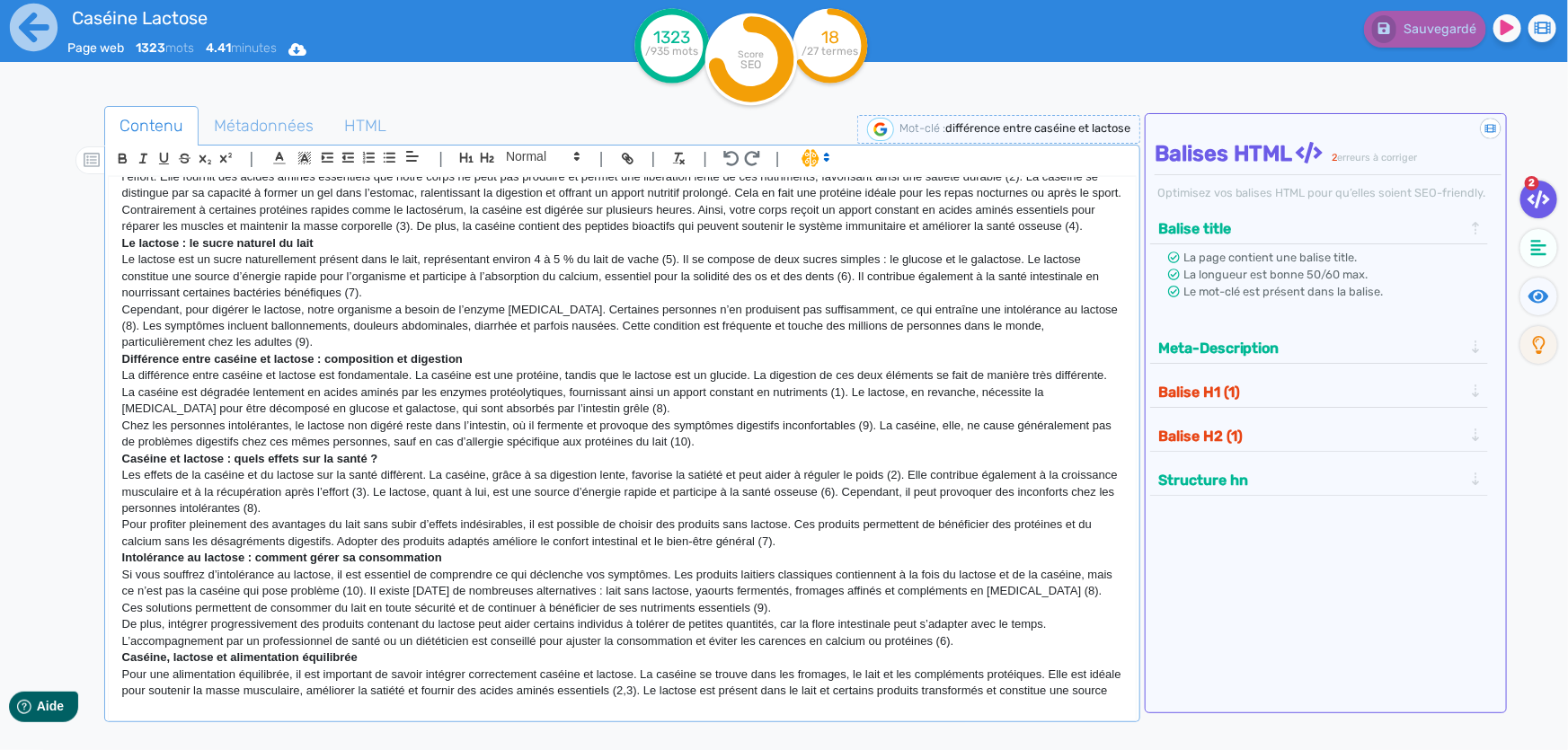
scroll to position [0, 0]
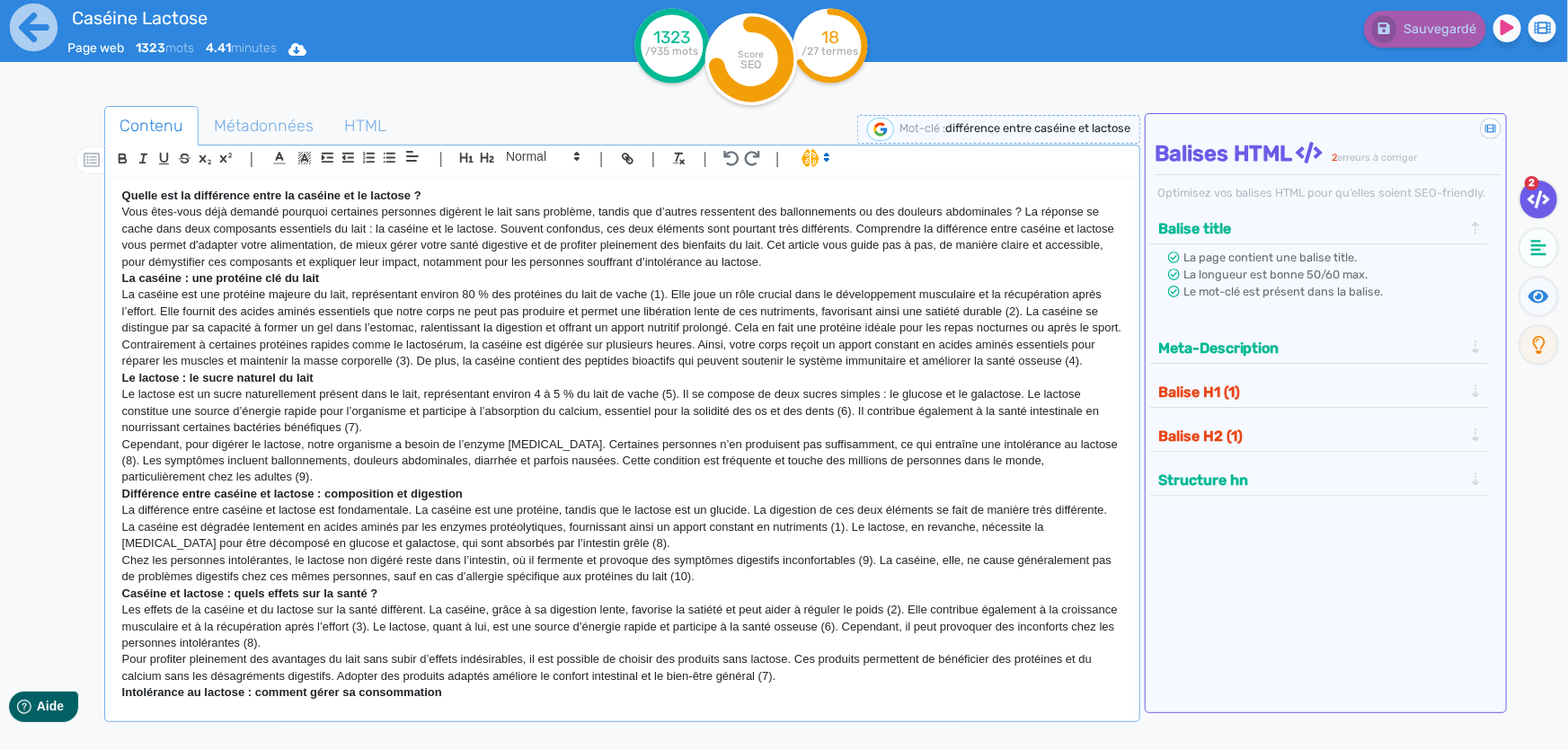
click at [354, 201] on strong "Quelle est la différence entre la caséine et le lactose ?" at bounding box center [272, 195] width 300 height 14
click at [464, 156] on icon "button" at bounding box center [467, 158] width 15 height 15
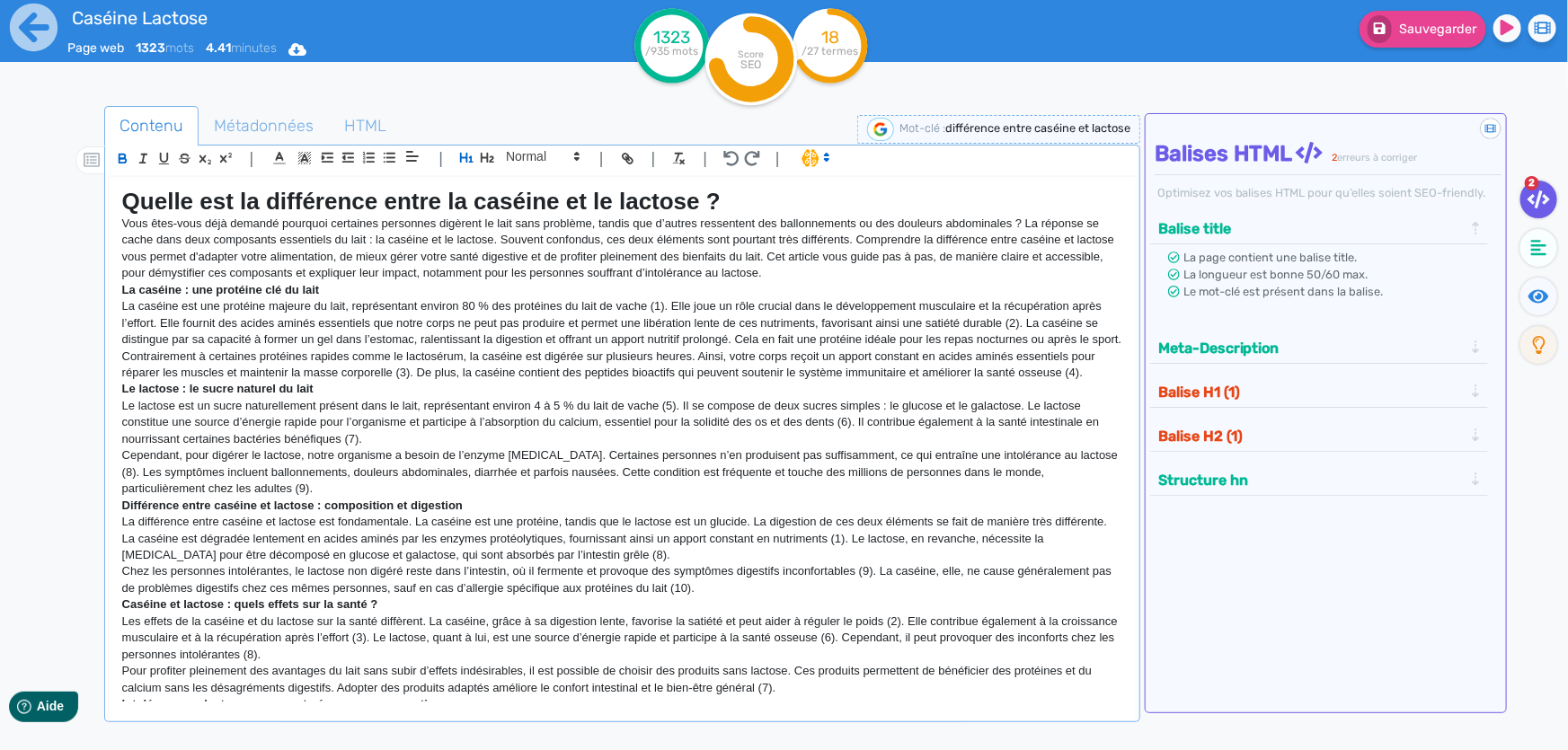
click at [305, 288] on strong "La caséine : une protéine clé du lait" at bounding box center [220, 290] width 197 height 14
click at [485, 156] on icon "button" at bounding box center [487, 158] width 15 height 15
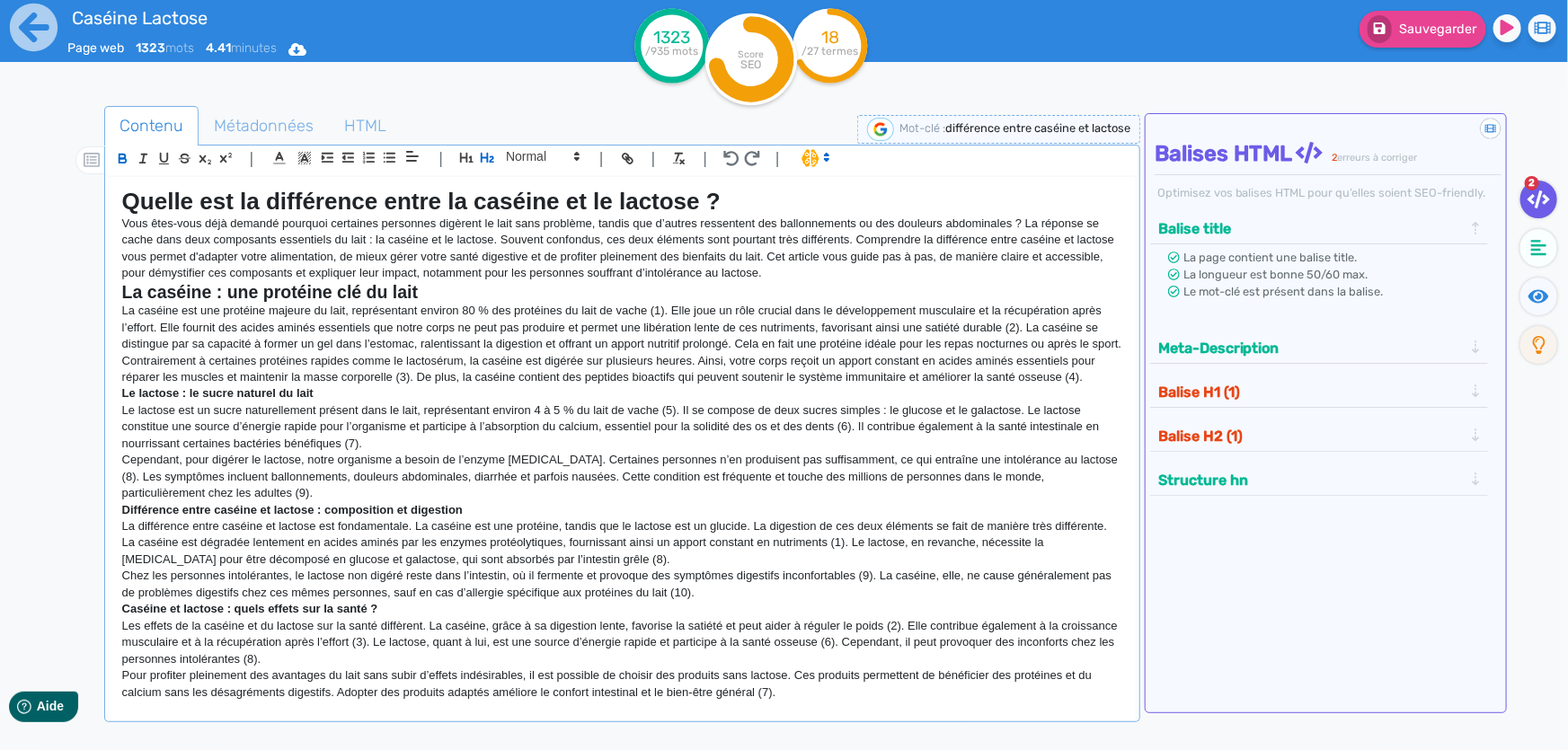
click at [288, 400] on strong "Le lactose : le sucre naturel du lait" at bounding box center [218, 393] width 191 height 14
click at [493, 154] on icon "button" at bounding box center [487, 158] width 15 height 15
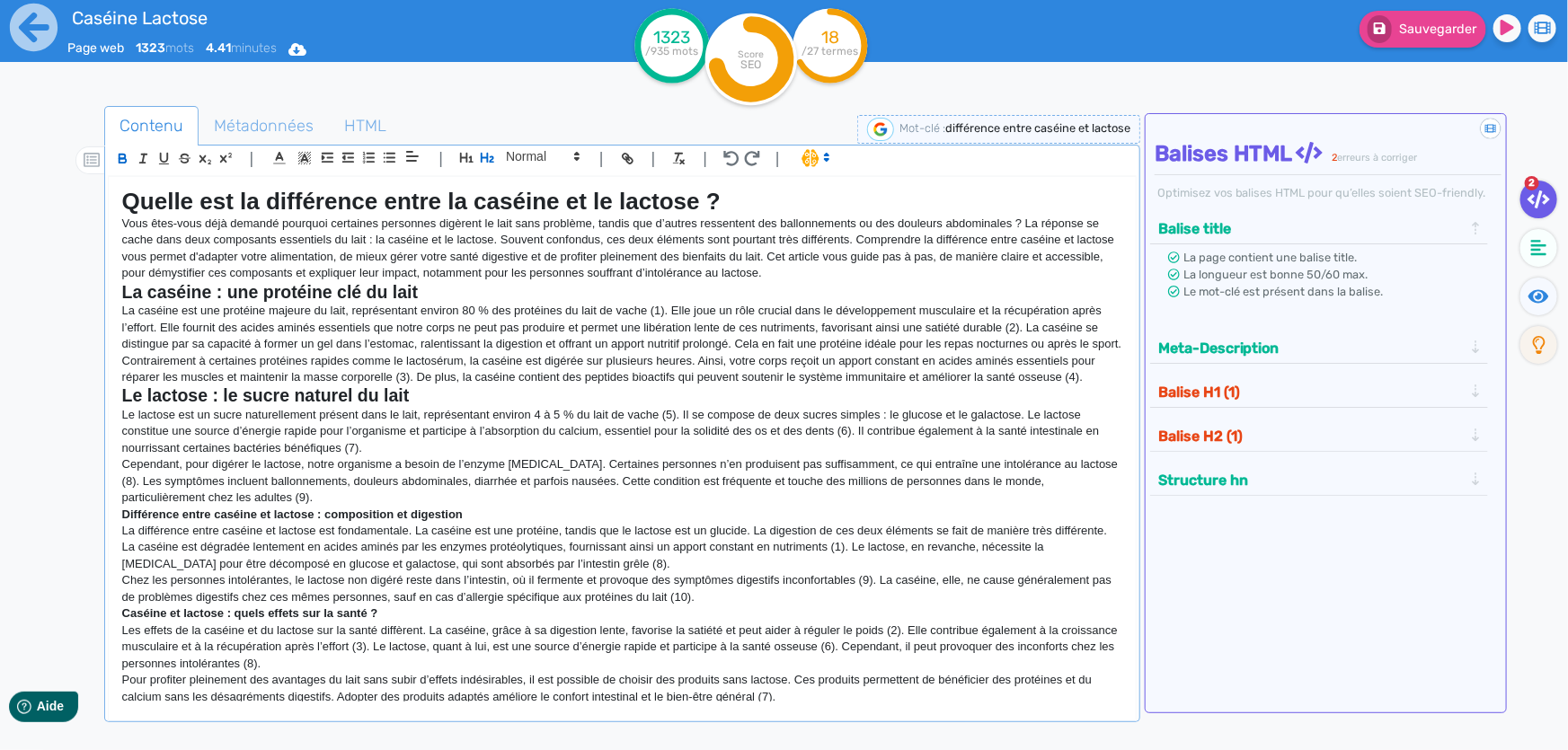
click at [273, 521] on strong "Différence entre caséine et lactose : composition et digestion" at bounding box center [292, 514] width 340 height 14
click at [487, 155] on icon "button" at bounding box center [487, 158] width 14 height 10
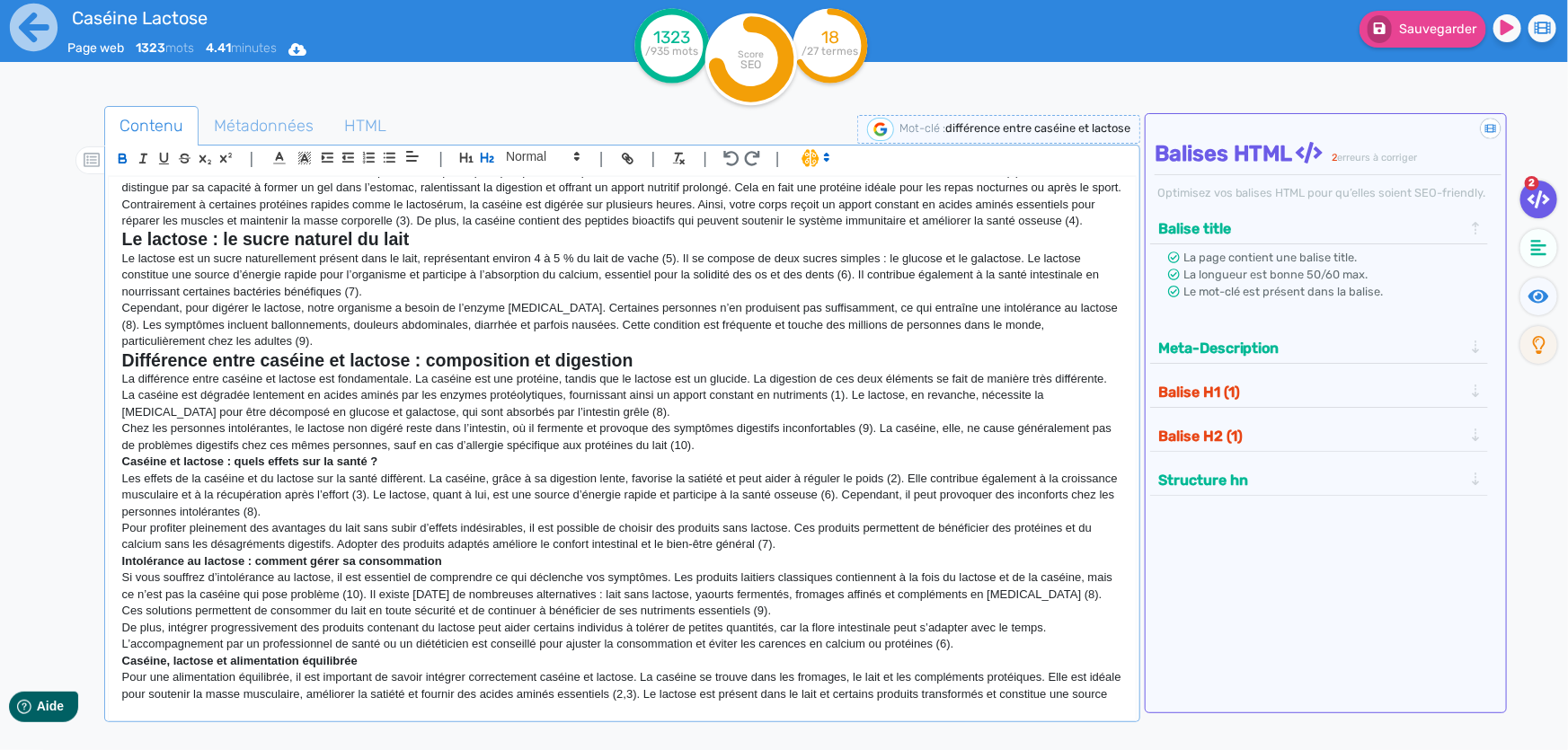
scroll to position [162, 0]
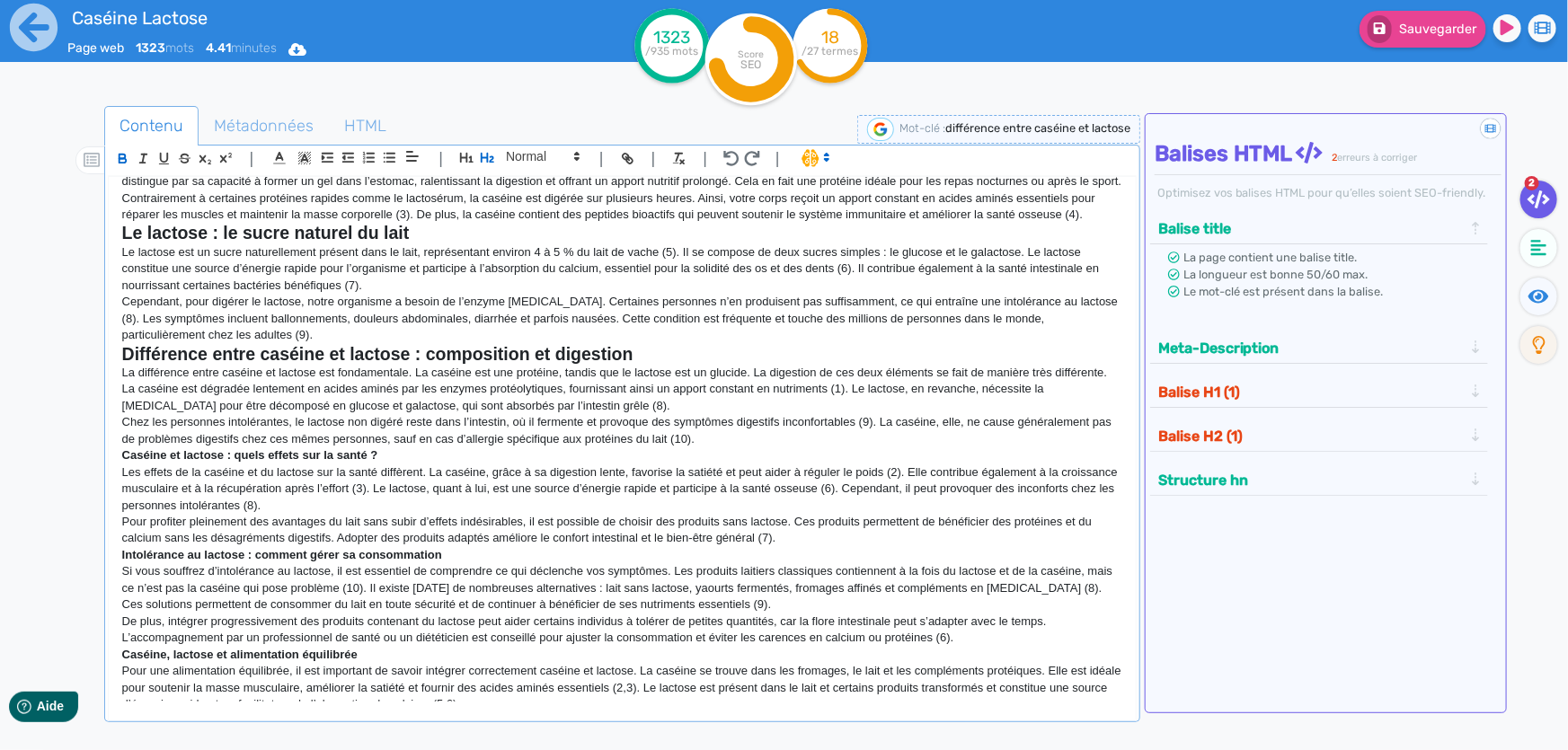
click at [350, 462] on strong "Caséine et lactose : quels effets sur la santé ?" at bounding box center [249, 455] width 256 height 14
click at [486, 160] on icon "button" at bounding box center [487, 158] width 14 height 10
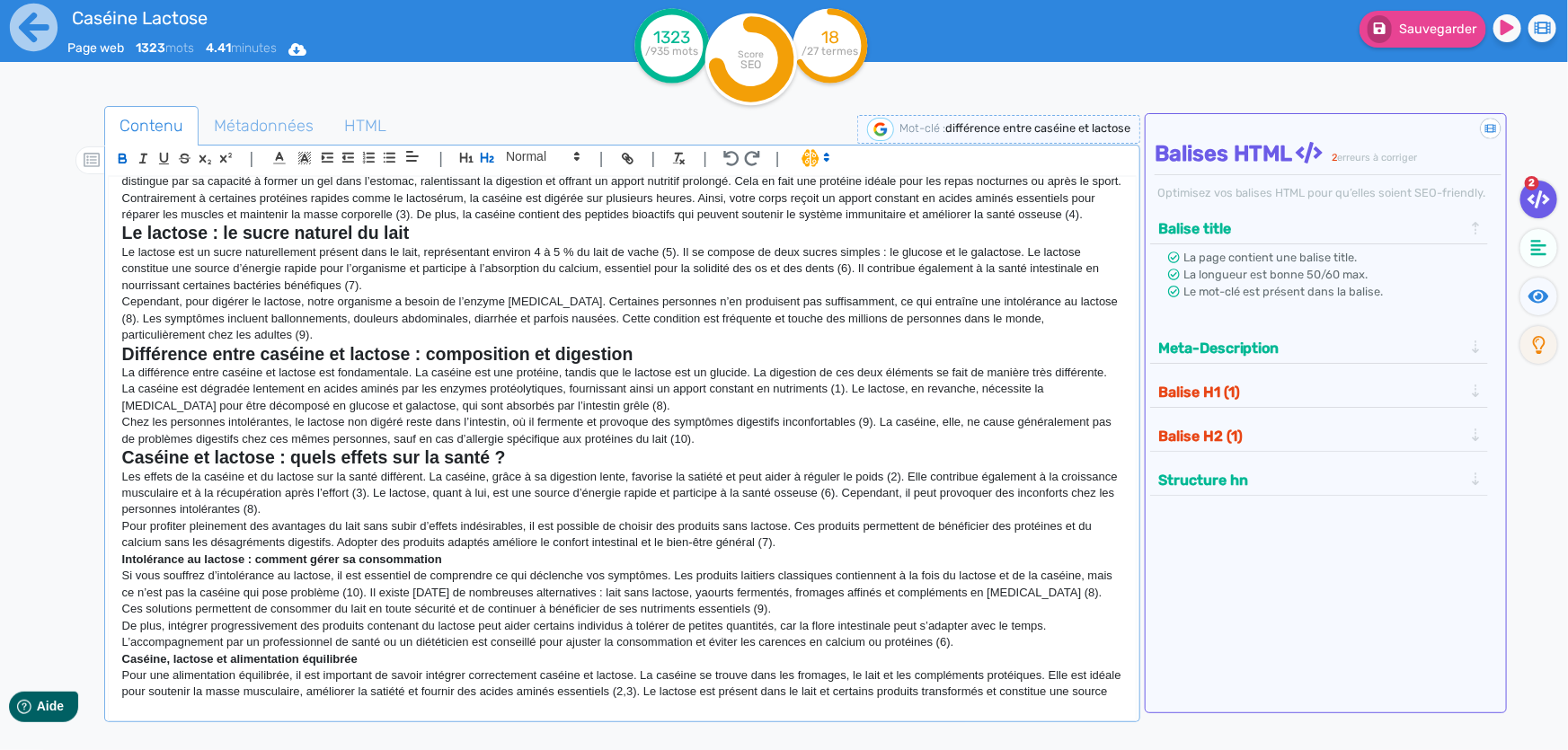
click at [389, 566] on p "Intolérance au lactose : comment gérer sa consommation" at bounding box center [622, 560] width 1000 height 16
click at [487, 159] on icon "button" at bounding box center [487, 158] width 14 height 10
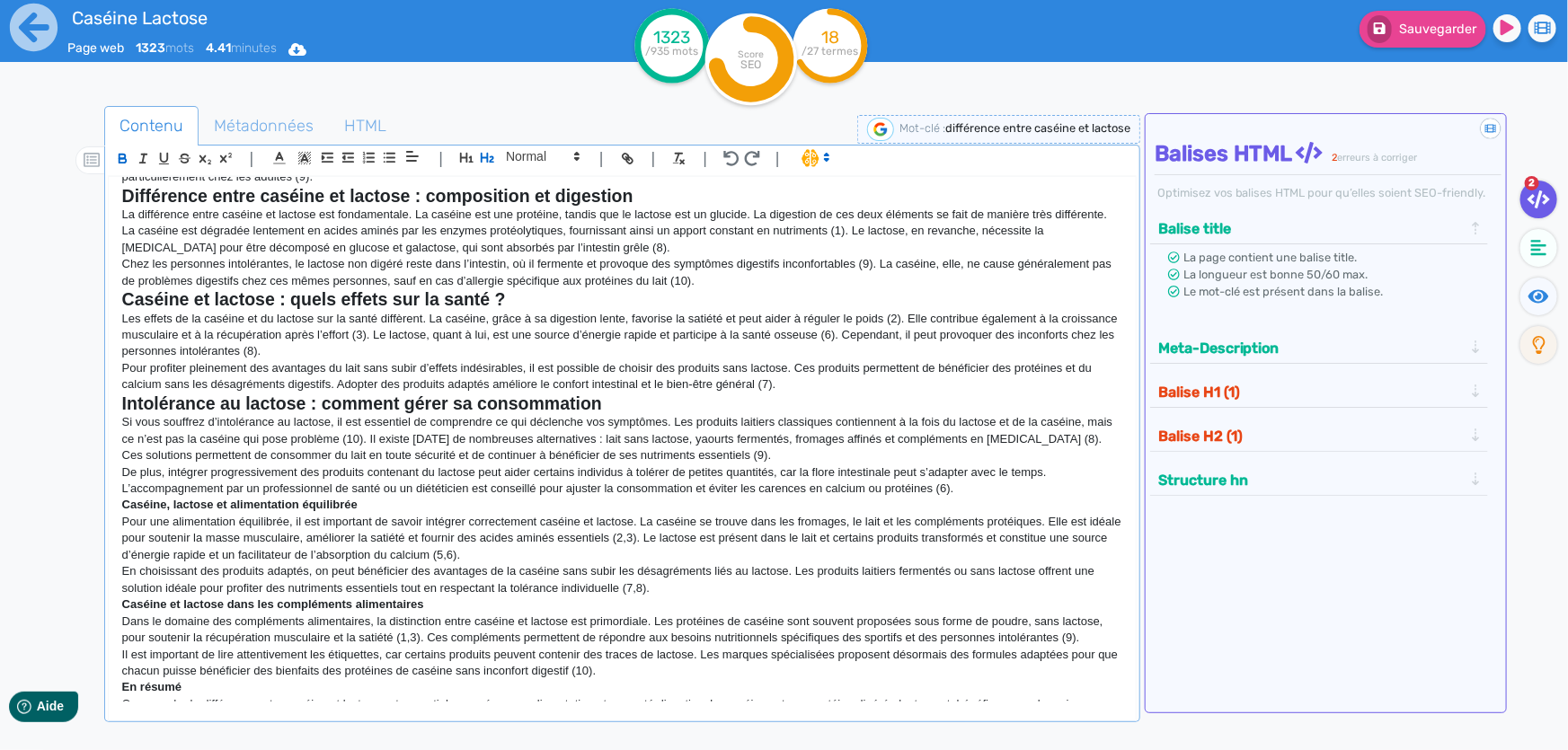
scroll to position [326, 0]
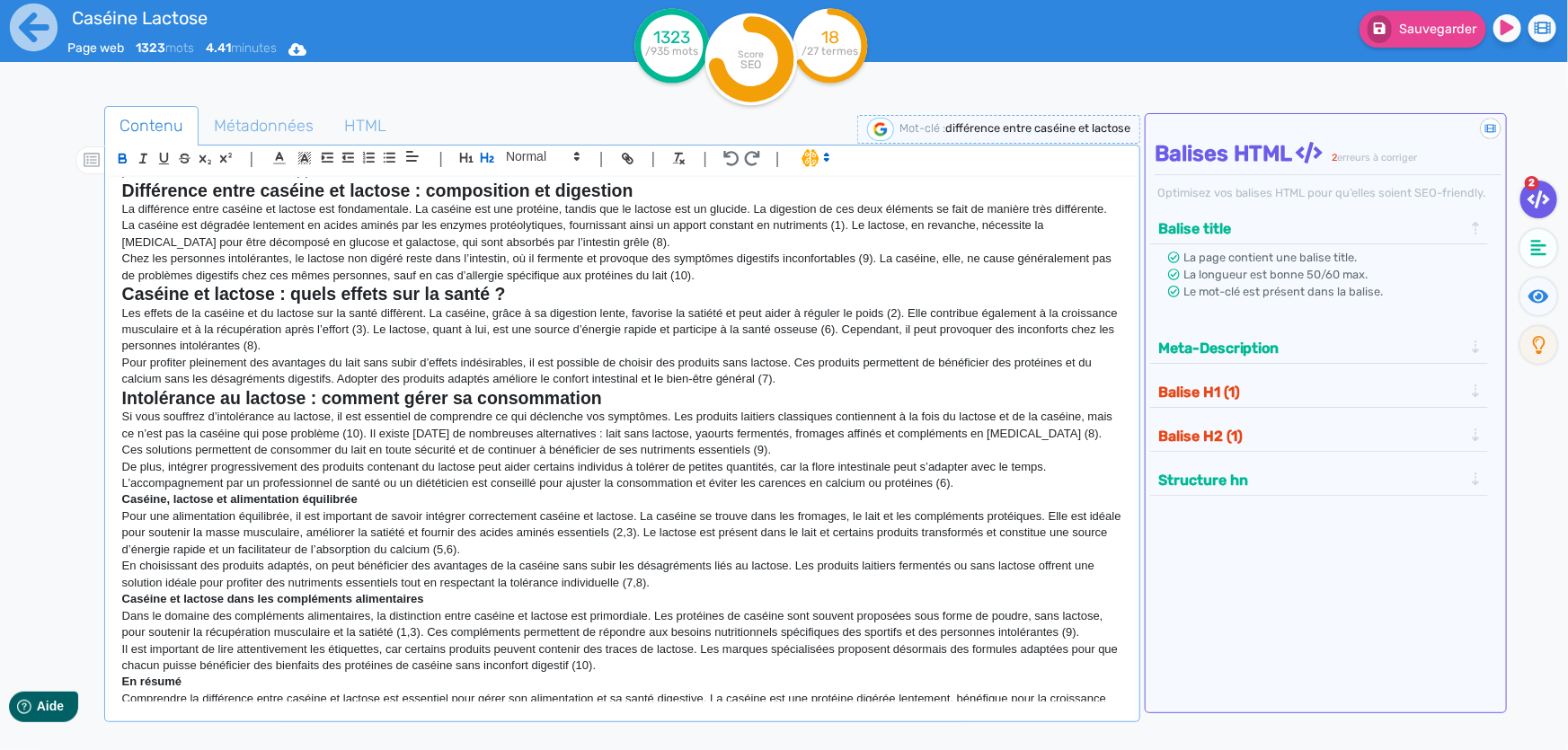
click at [340, 505] on strong "Caséine, lactose et alimentation équilibrée" at bounding box center [240, 499] width 236 height 14
click at [495, 159] on button "button" at bounding box center [487, 157] width 20 height 20
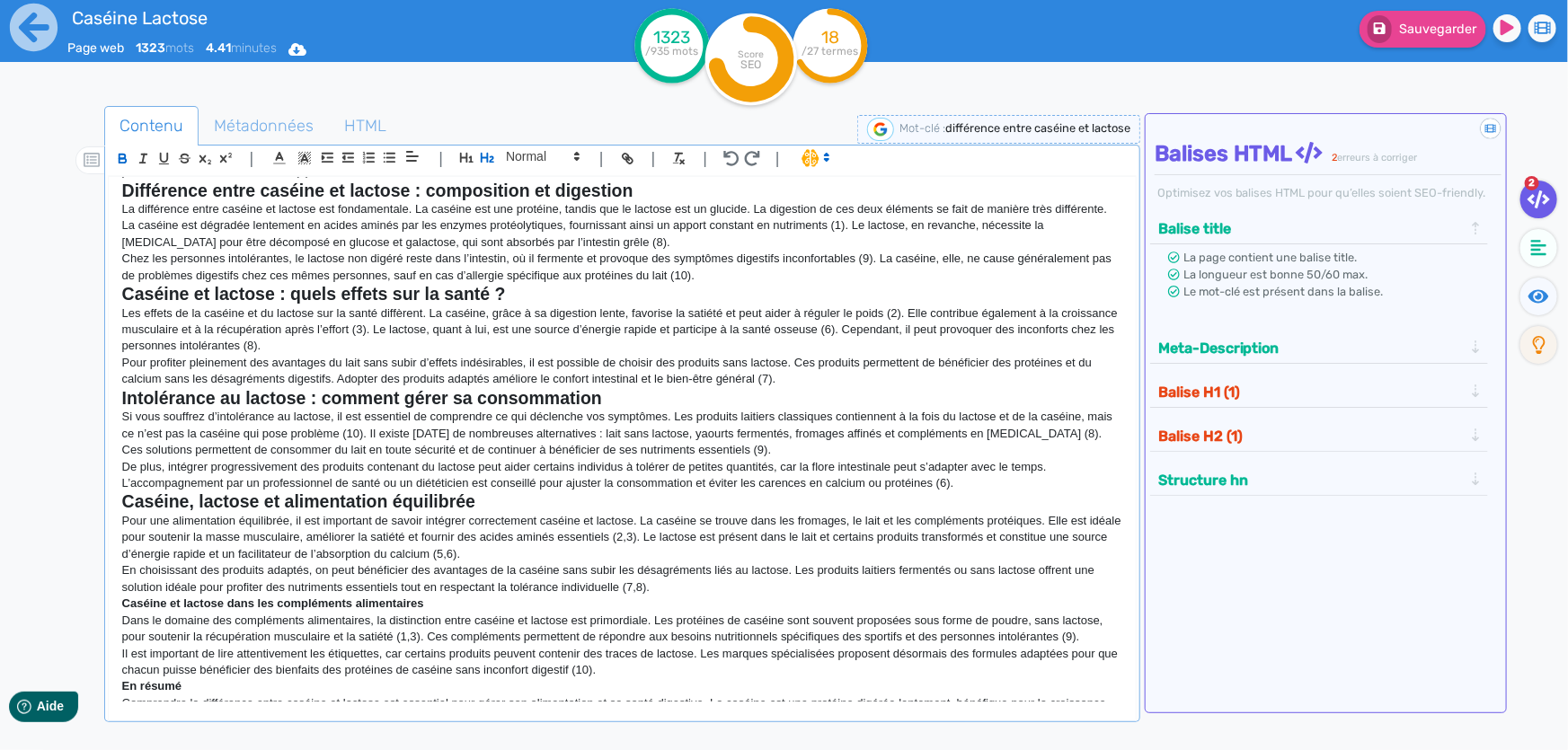
click at [397, 610] on strong "Caséine et lactose dans les compléments alimentaires" at bounding box center [273, 603] width 302 height 14
click at [488, 159] on icon "button" at bounding box center [487, 158] width 15 height 15
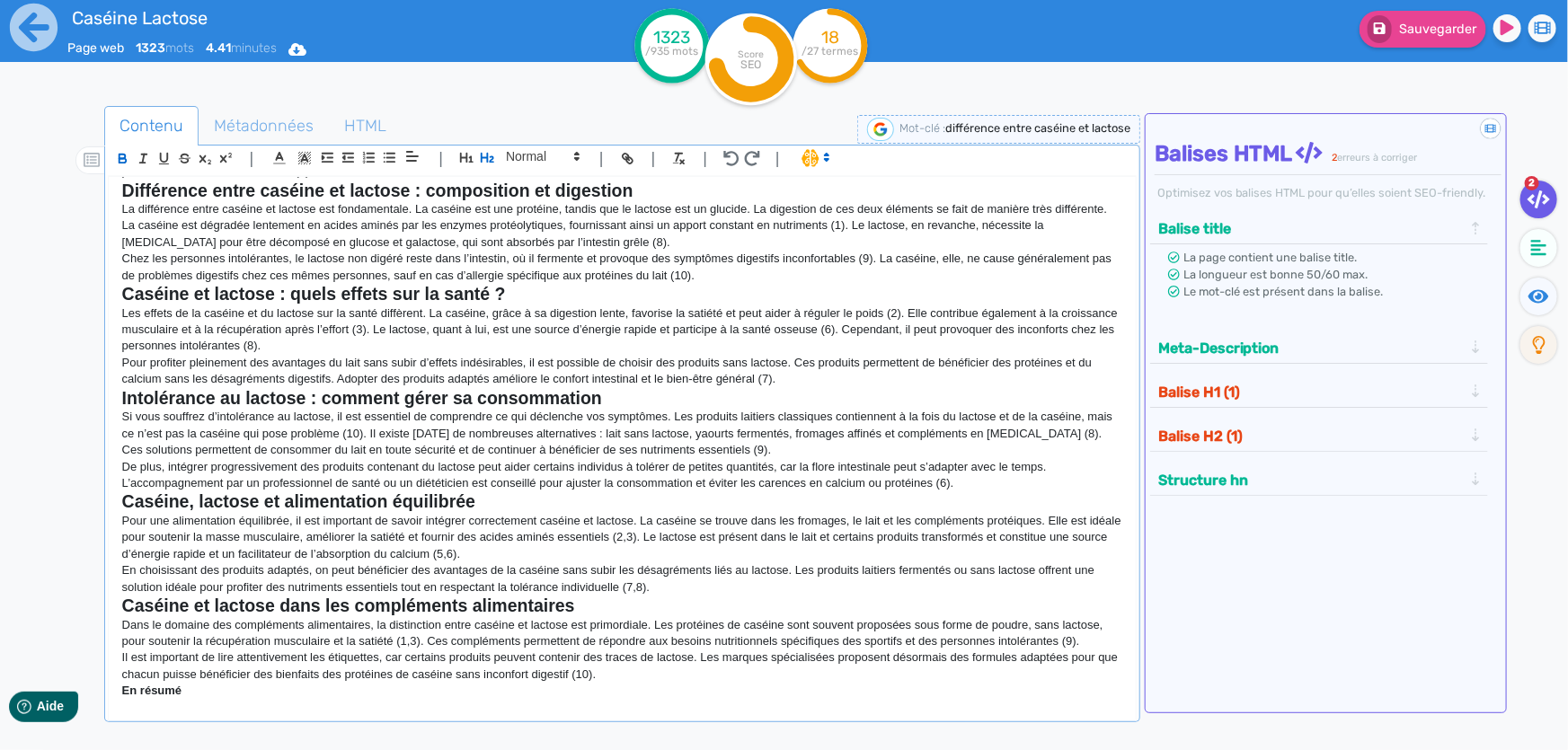
scroll to position [653, 0]
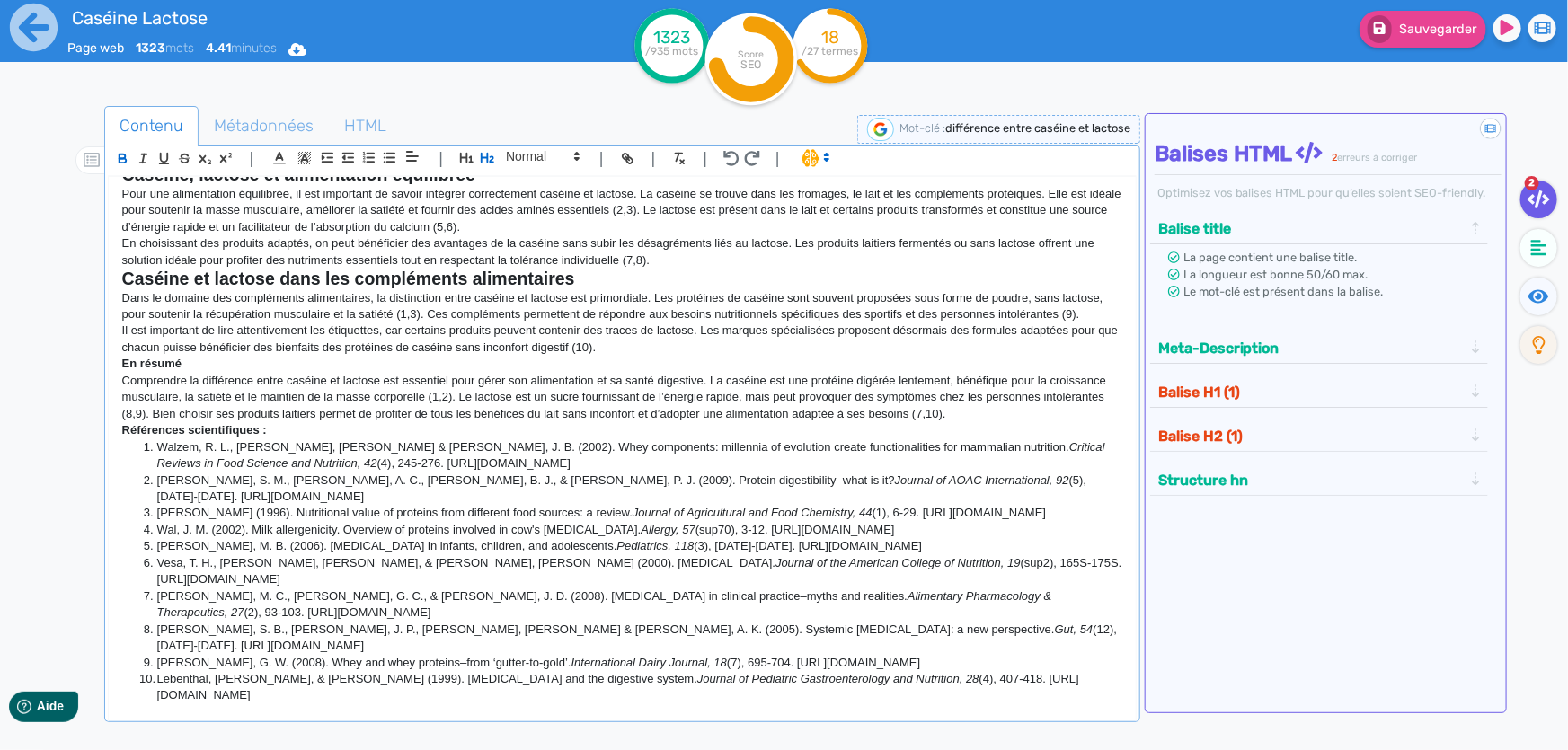
click at [174, 370] on strong "En résumé" at bounding box center [151, 363] width 59 height 14
click at [491, 162] on icon "button" at bounding box center [487, 158] width 15 height 15
click at [681, 392] on p "Comprendre la différence entre caséine et lactose est essentiel pour gérer son …" at bounding box center [622, 401] width 1000 height 49
click at [1262, 389] on button "Balise H1 (1)" at bounding box center [1310, 391] width 316 height 30
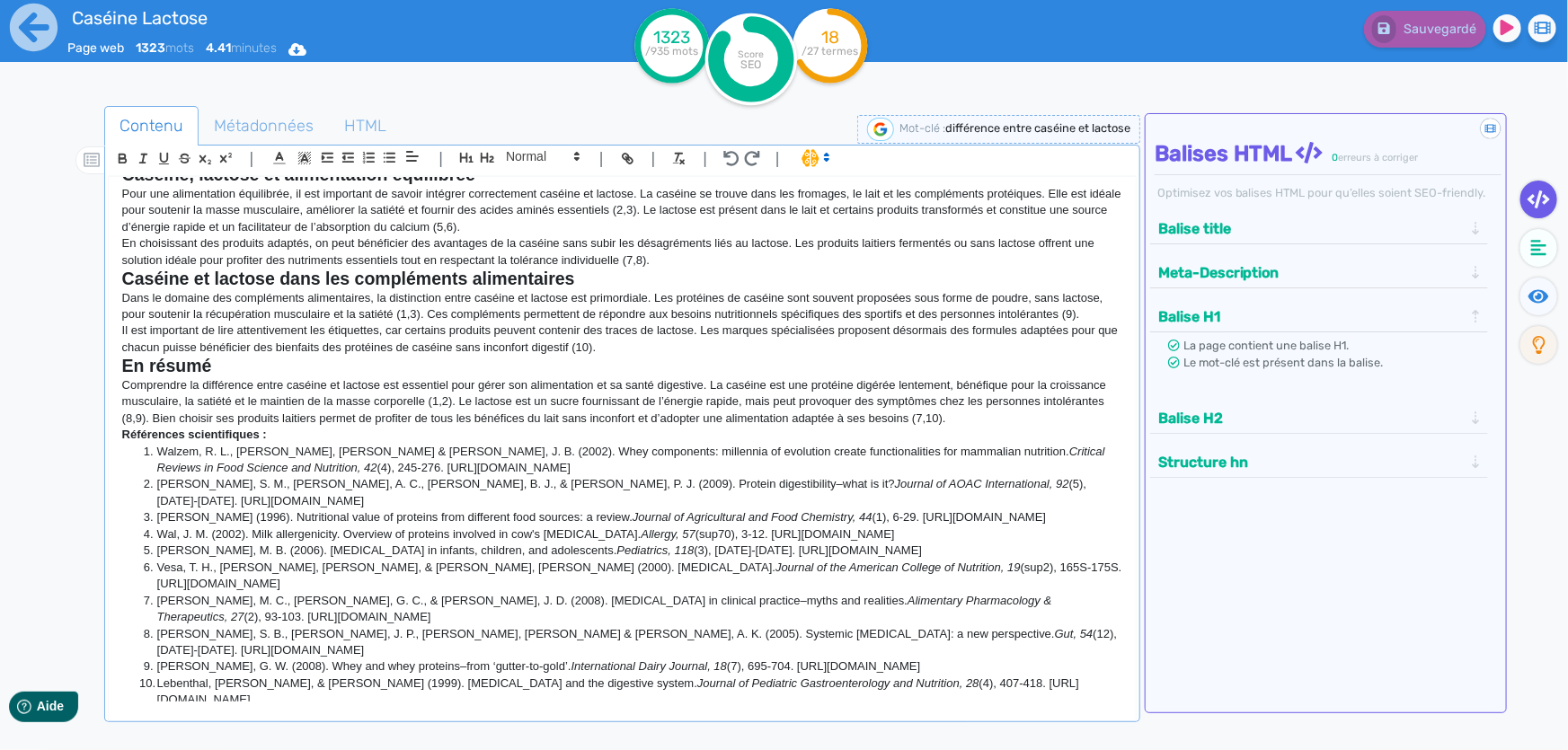
click at [982, 397] on p "Comprendre la différence entre caséine et lactose est essentiel pour gérer son …" at bounding box center [622, 401] width 1000 height 49
click at [1522, 292] on fa-icon at bounding box center [1539, 296] width 37 height 38
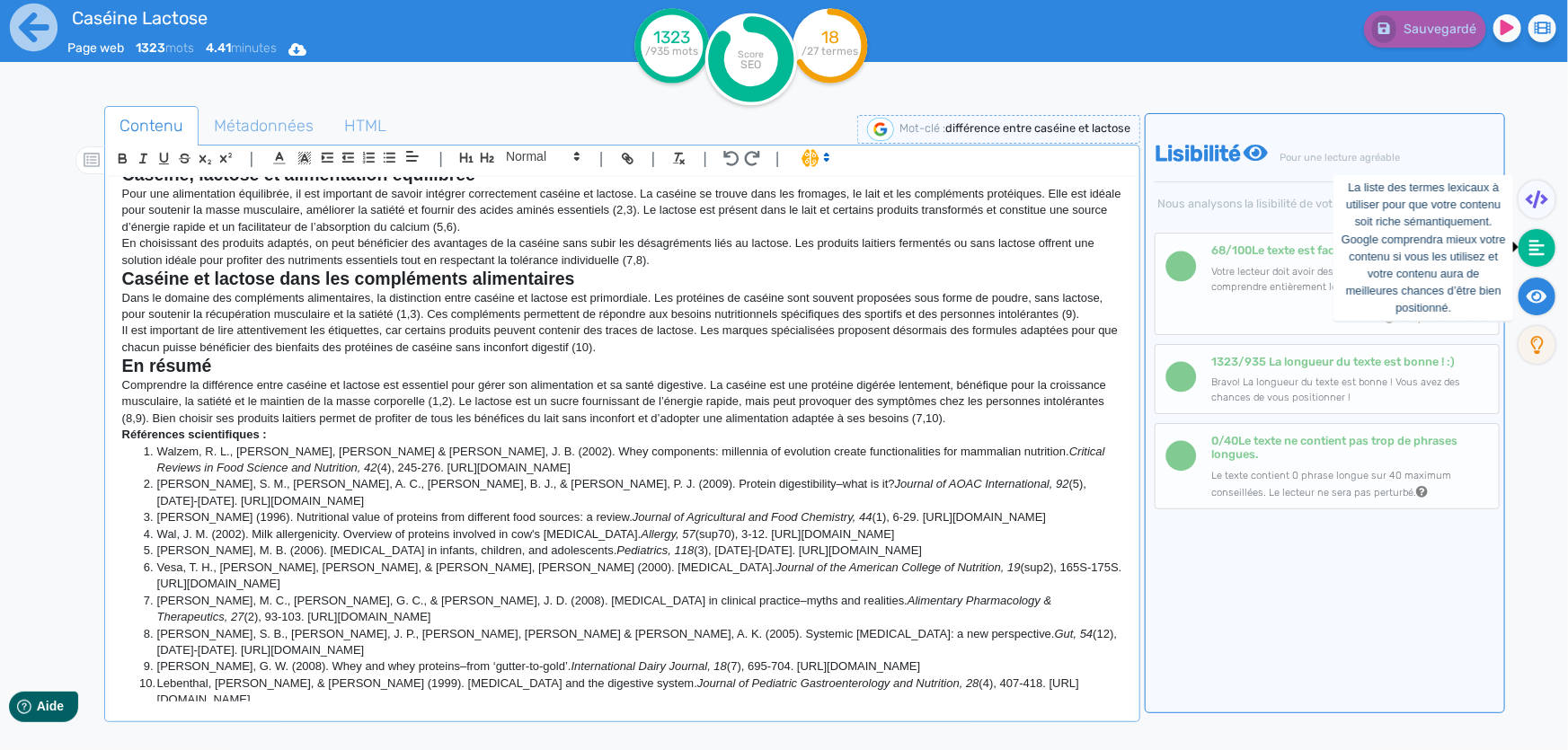
click at [1547, 254] on fa-icon at bounding box center [1537, 247] width 37 height 38
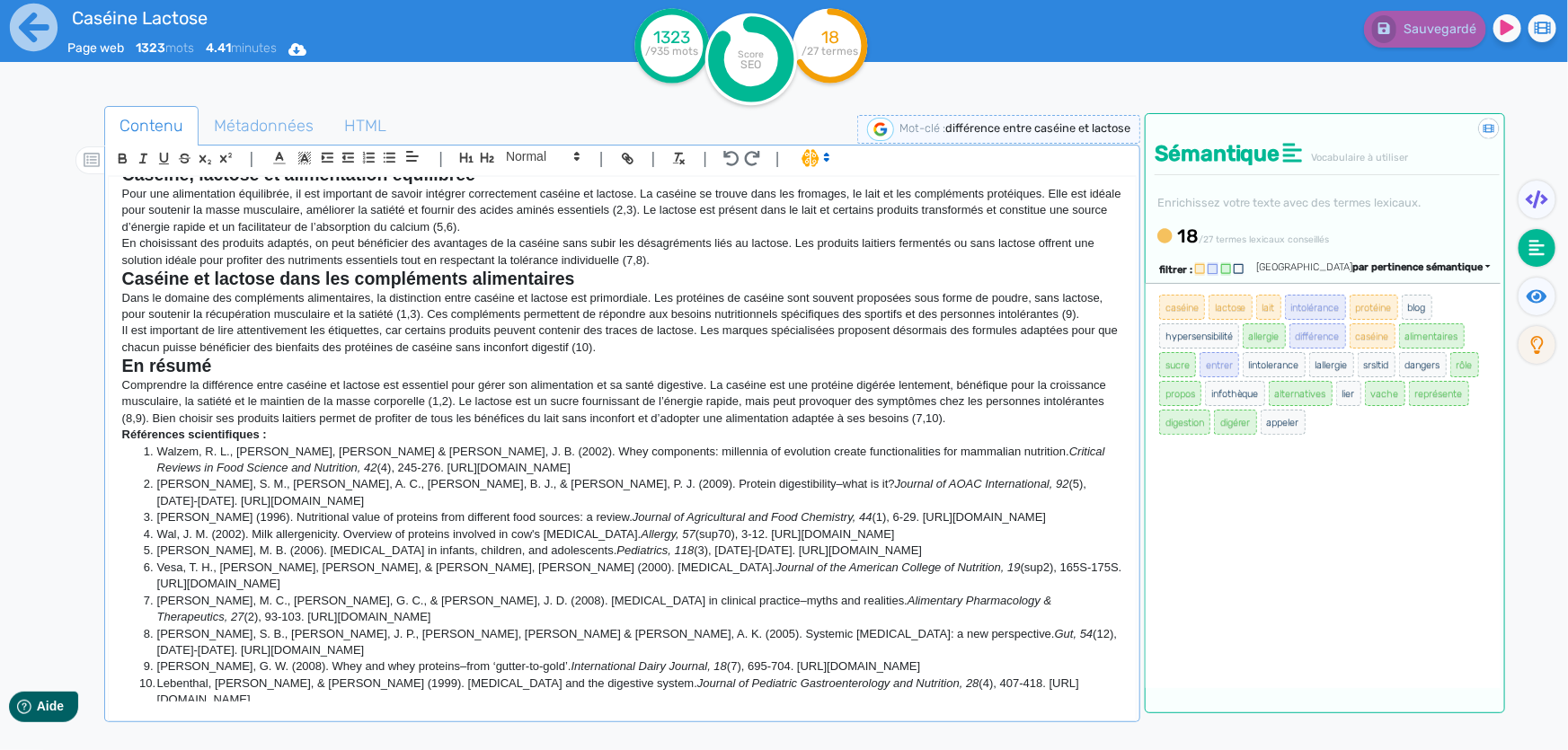
drag, startPoint x: 1157, startPoint y: 201, endPoint x: 1321, endPoint y: 428, distance: 280.0
click at [1321, 428] on div "Didacticiel : La sémantique Sémantique Vocabulaire à utiliser Enrichissez votre…" at bounding box center [1324, 413] width 361 height 600
copy div "Enrichissez votre texte avec des termes lexicaux. 18 /27 termes lexicaux consei…"
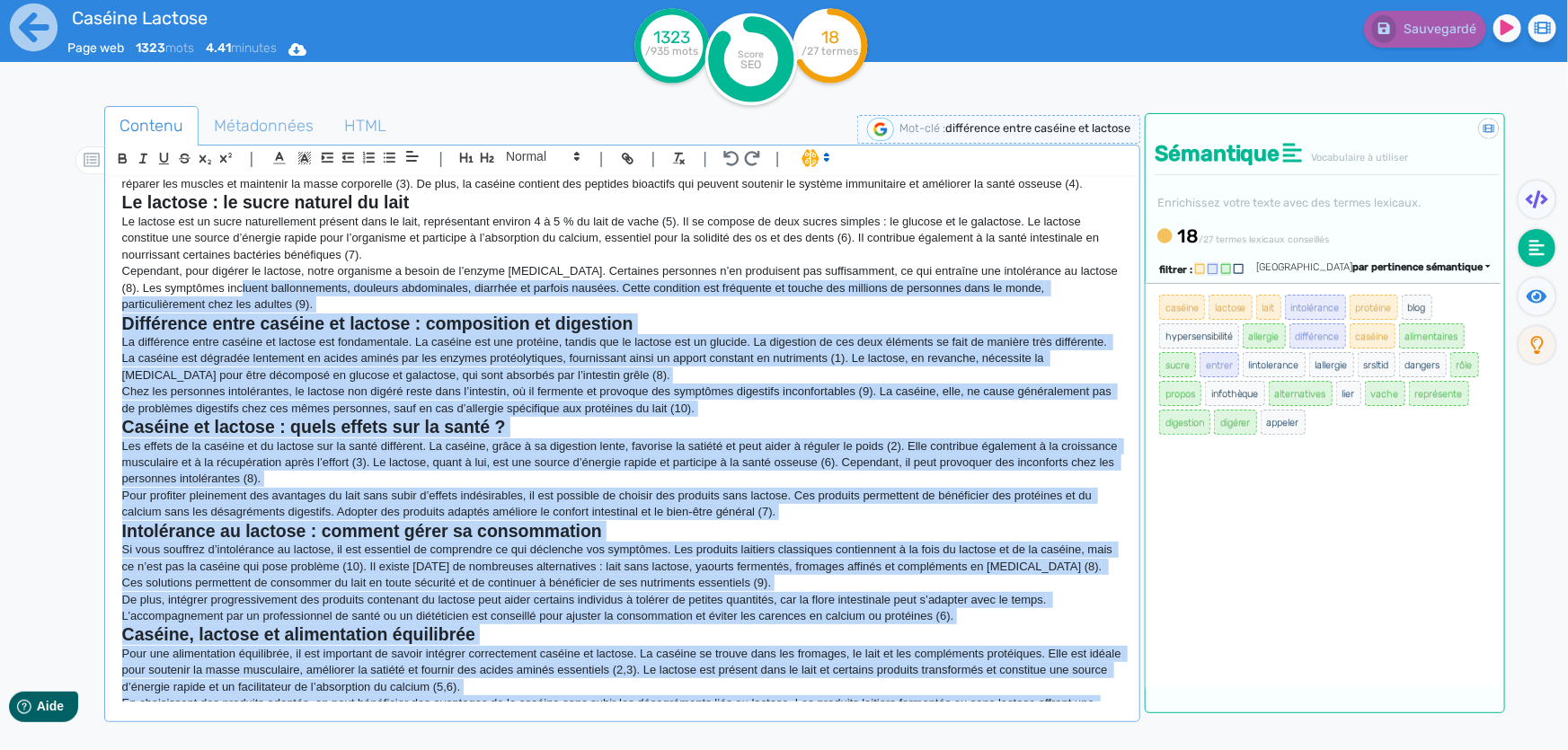
scroll to position [0, 0]
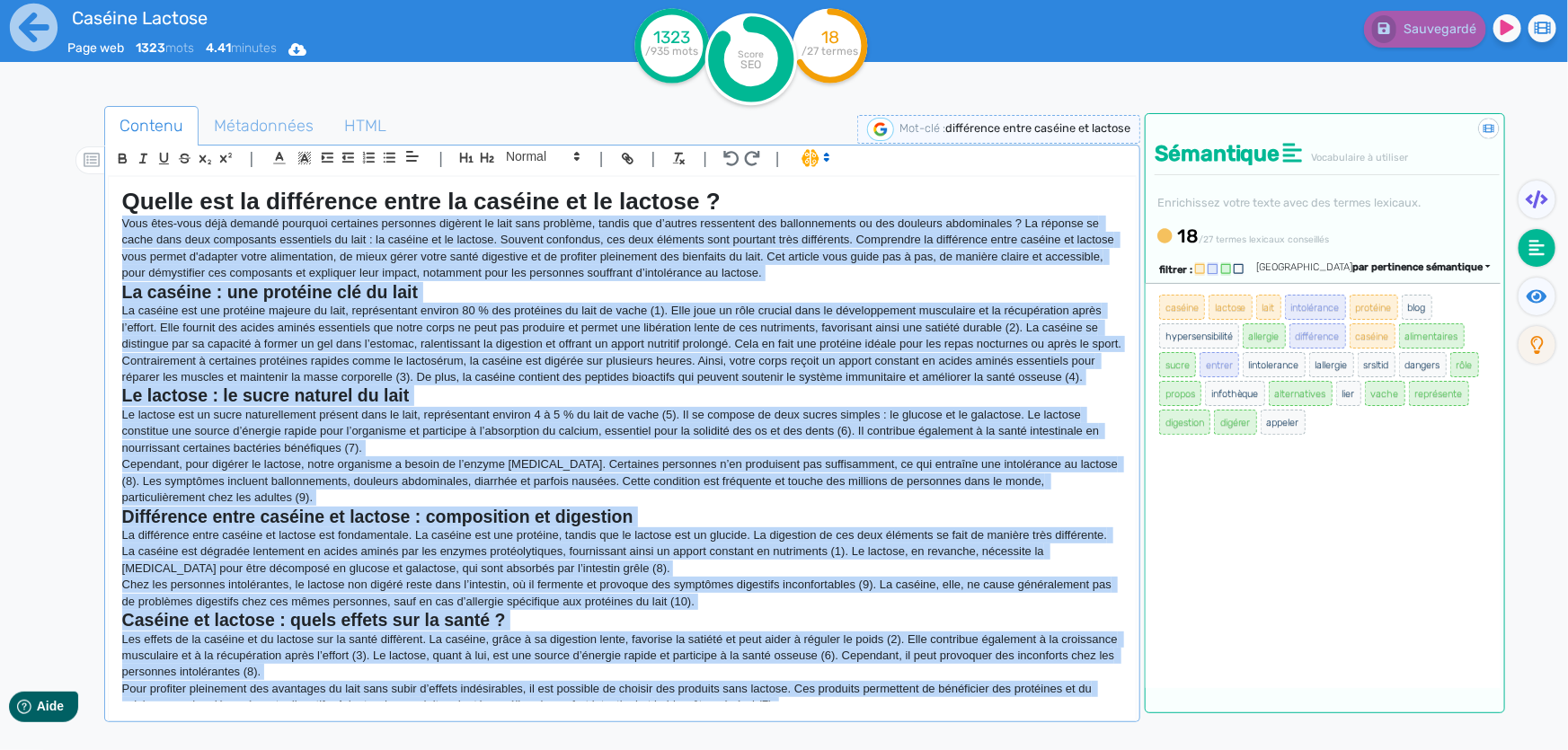
drag, startPoint x: 630, startPoint y: 610, endPoint x: 118, endPoint y: 228, distance: 638.8
click at [118, 228] on div "Quelle est la différence entre la caséine et le lactose ? Vous êtes-vous déjà d…" at bounding box center [622, 440] width 1027 height 526
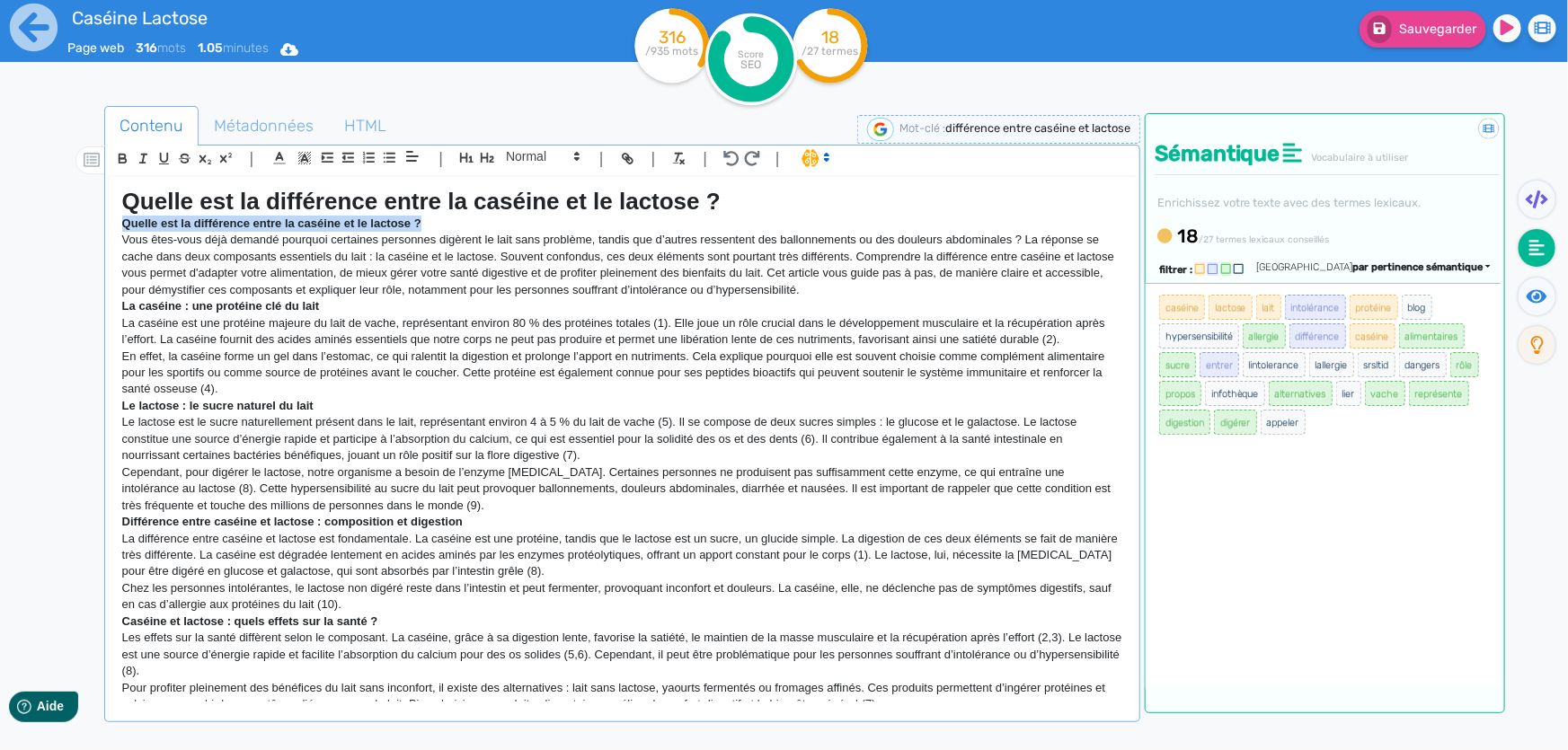
drag, startPoint x: 426, startPoint y: 224, endPoint x: 88, endPoint y: 228, distance: 338.0
click at [88, 228] on div "Contenu Métadonnées HTML | | H3 H4 H5 H6 Normal | | | | Quelle est la différenc…" at bounding box center [810, 482] width 1516 height 762
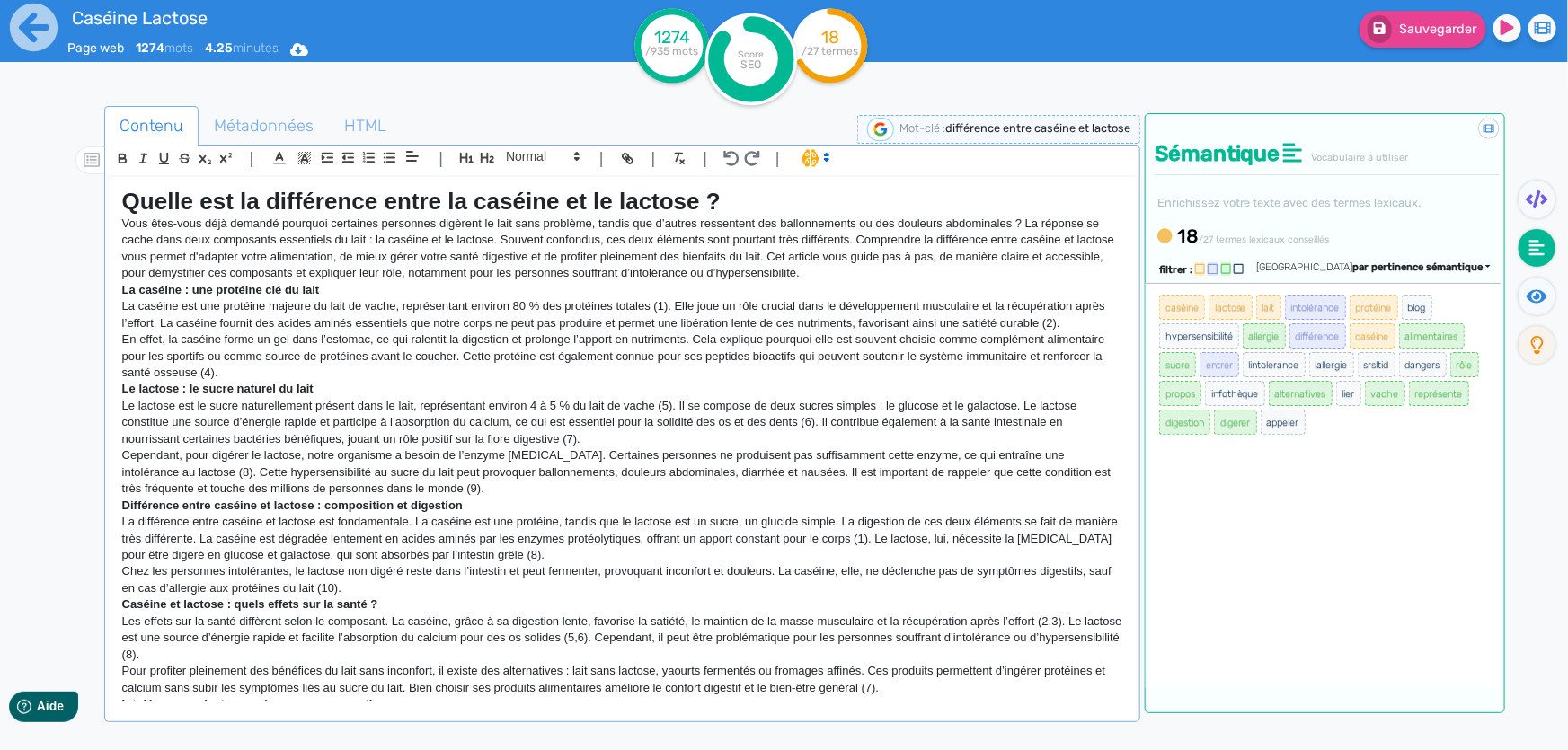
click at [305, 286] on strong "La caséine : une protéine clé du lait" at bounding box center [220, 290] width 197 height 14
click at [489, 156] on icon "button" at bounding box center [487, 158] width 15 height 15
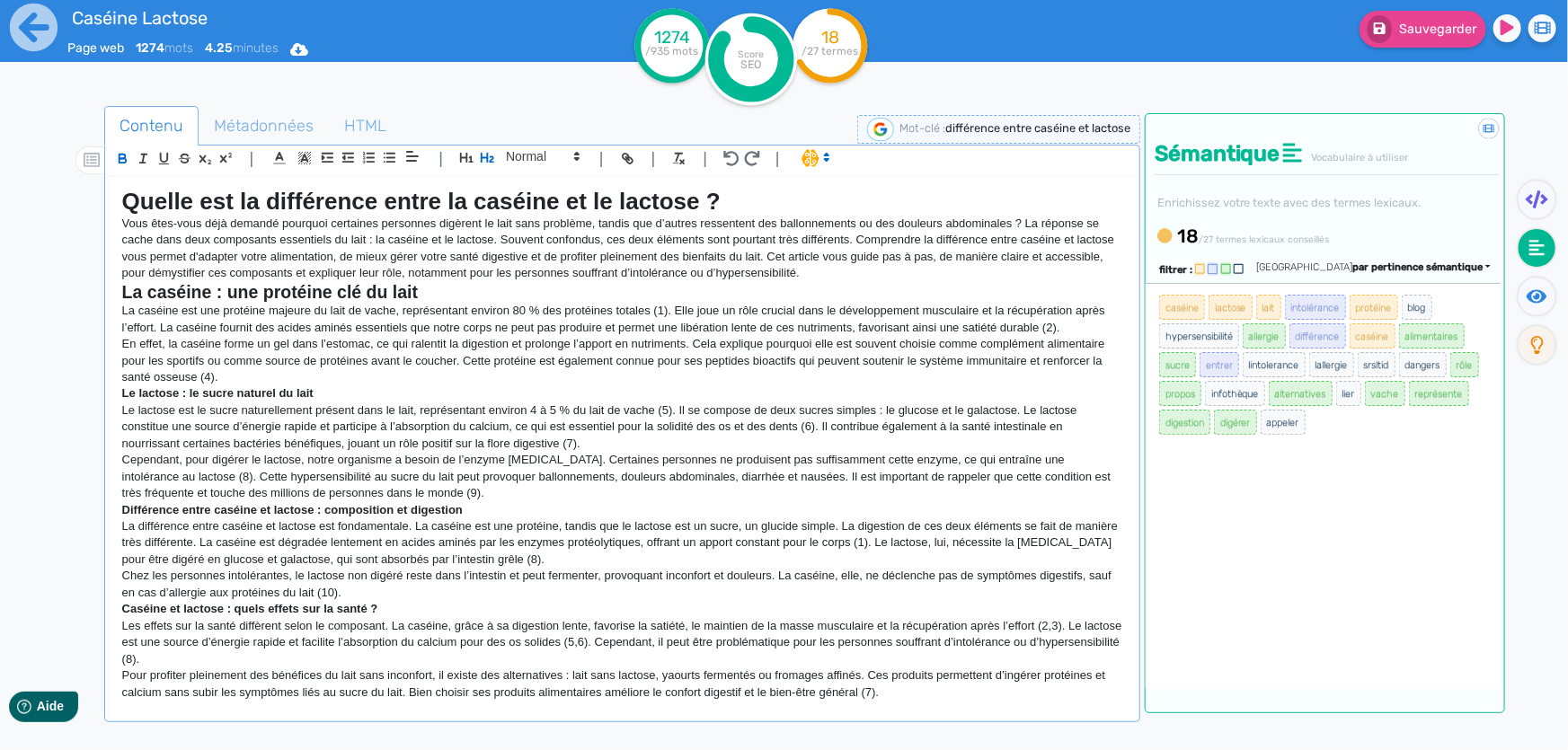
click at [306, 392] on strong "Le lactose : le sucre naturel du lait" at bounding box center [218, 393] width 191 height 14
click at [492, 159] on icon "button" at bounding box center [487, 158] width 14 height 10
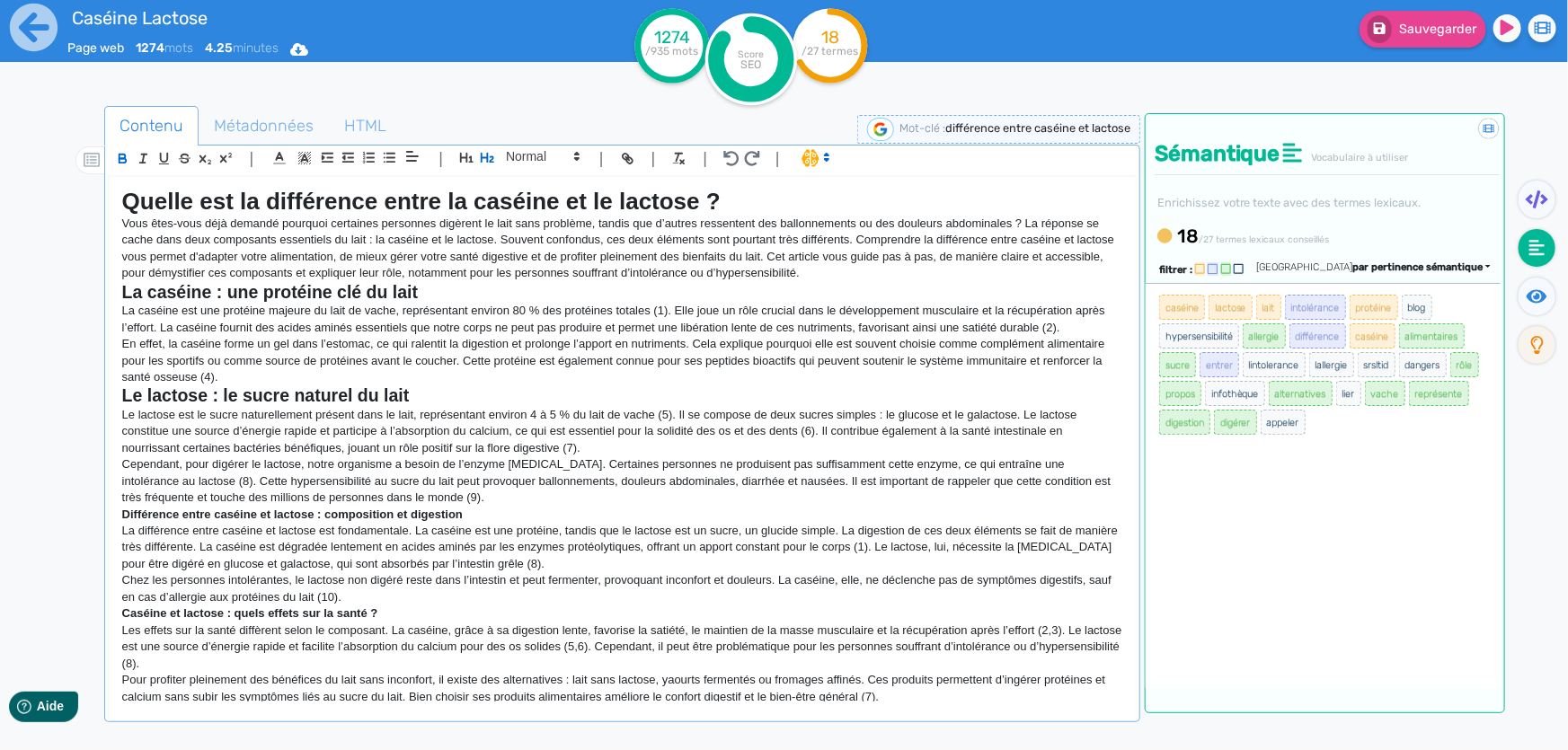
click at [354, 519] on strong "Différence entre caséine et lactose : composition et digestion" at bounding box center [292, 514] width 340 height 14
click at [478, 156] on button "button" at bounding box center [487, 157] width 20 height 20
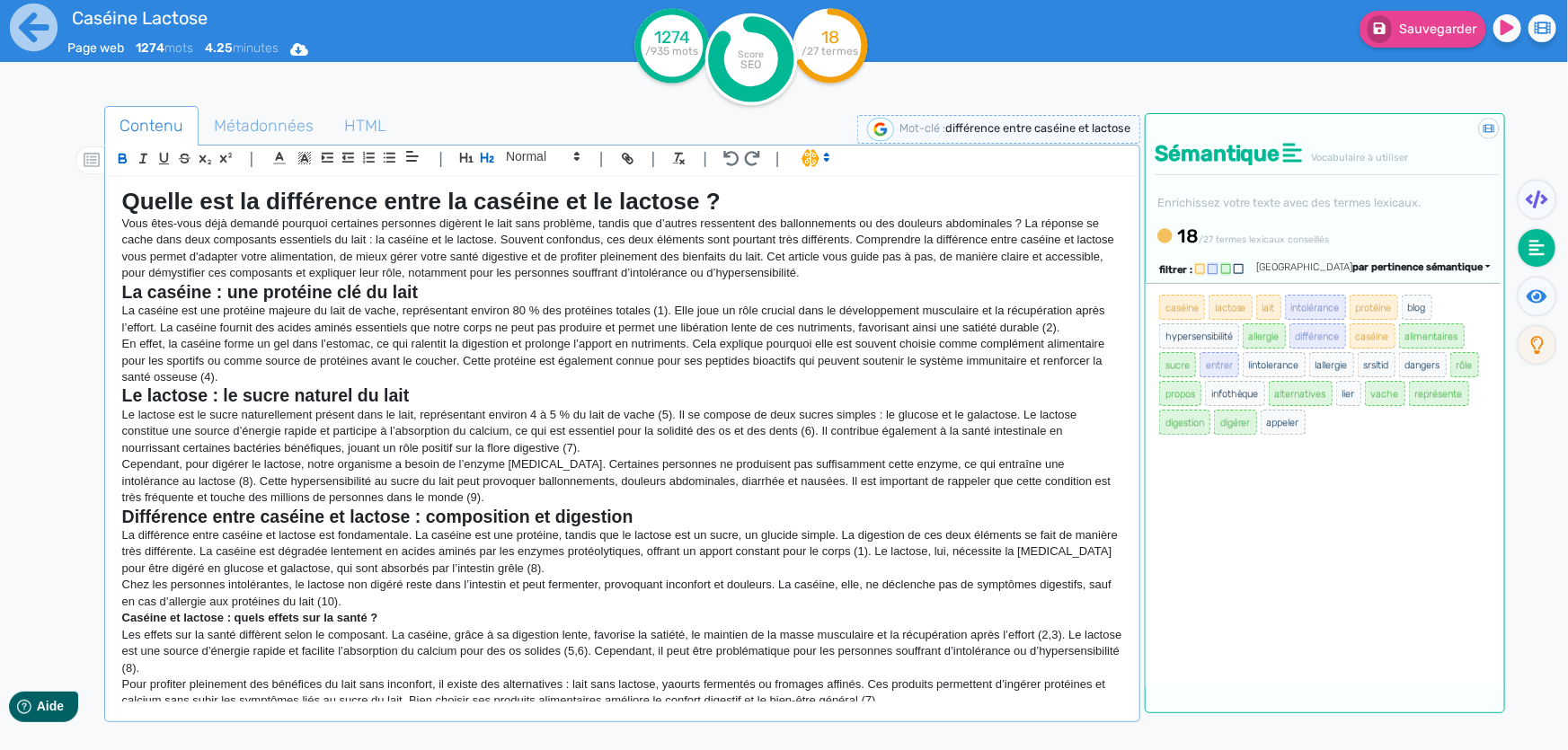
click at [332, 620] on strong "Caséine et lactose : quels effets sur la santé ?" at bounding box center [249, 618] width 256 height 14
click at [494, 162] on button "button" at bounding box center [487, 157] width 20 height 20
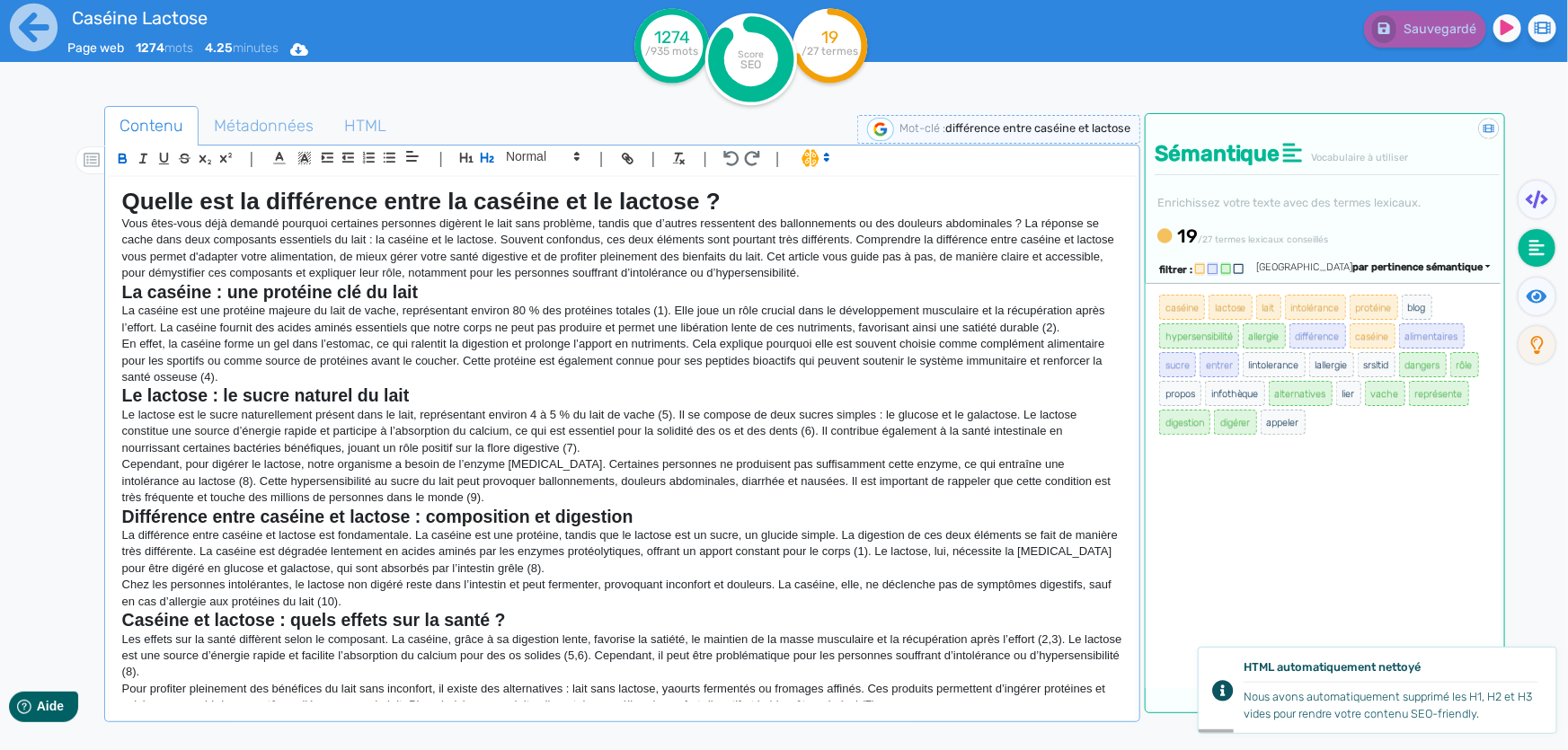
click at [693, 419] on p "Le lactose est le sucre naturellement présent dans le lait, représentant enviro…" at bounding box center [622, 431] width 1000 height 49
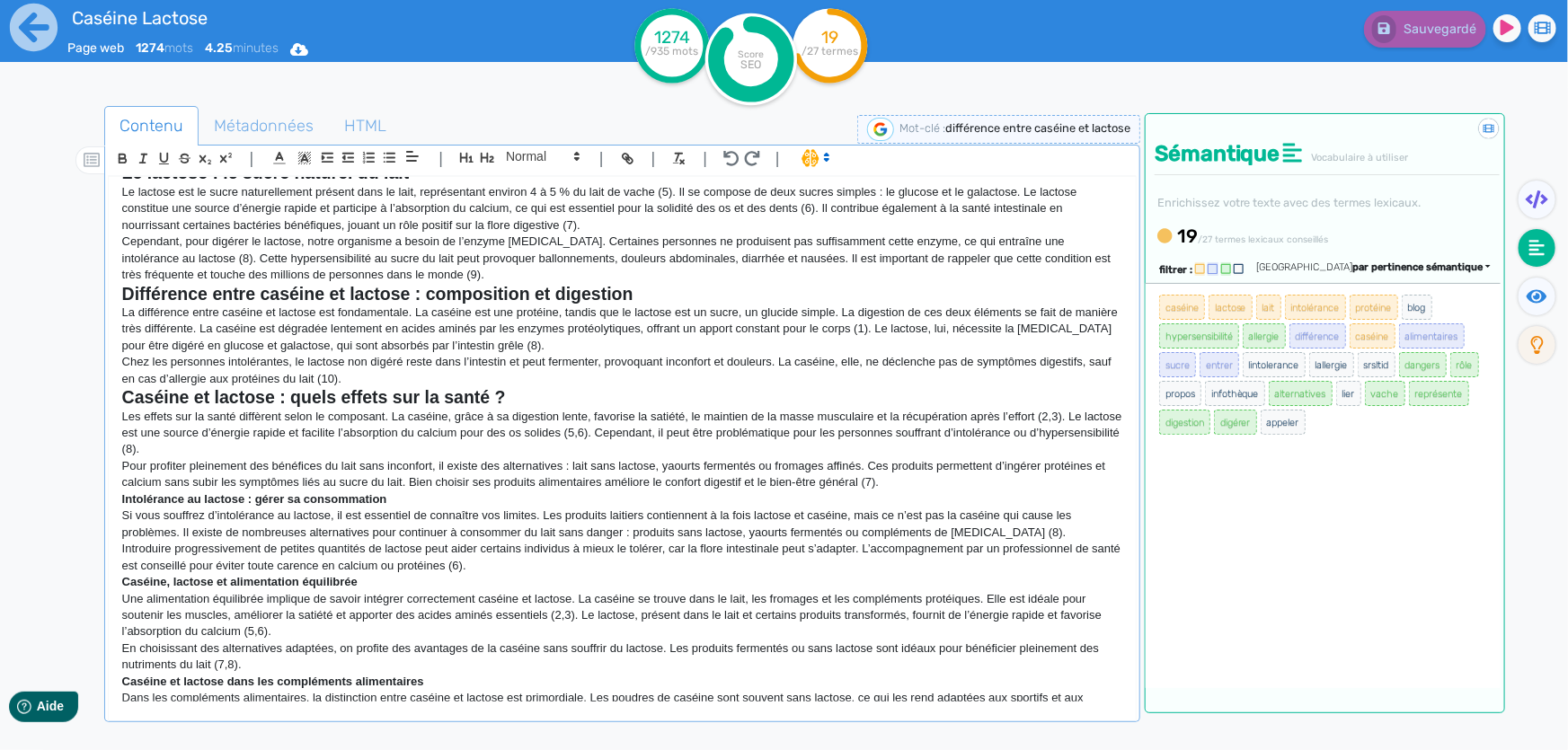
scroll to position [245, 0]
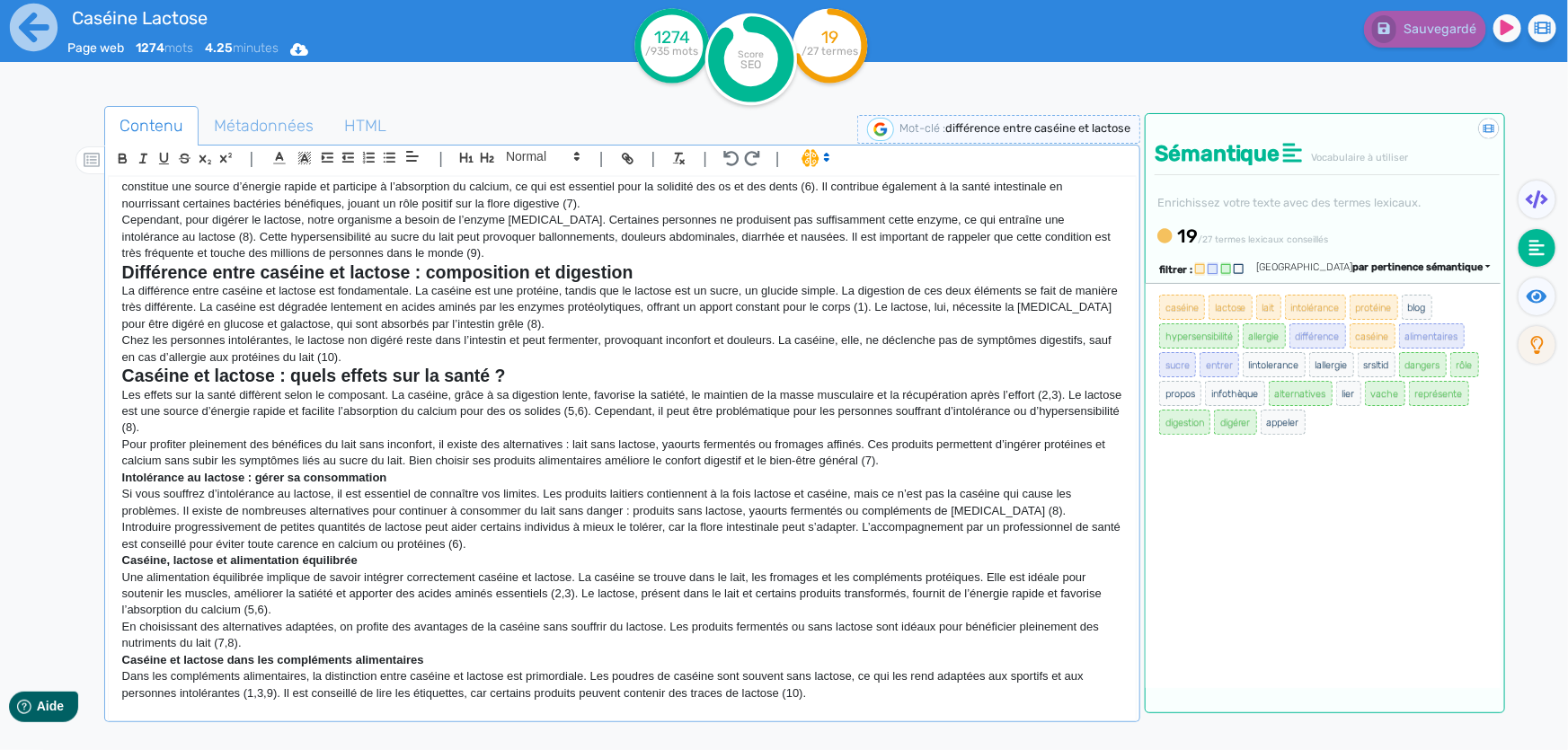
click at [373, 473] on strong "Intolérance au lactose : gérer sa consommation" at bounding box center [254, 477] width 265 height 14
click at [479, 157] on icon "button" at bounding box center [487, 158] width 15 height 15
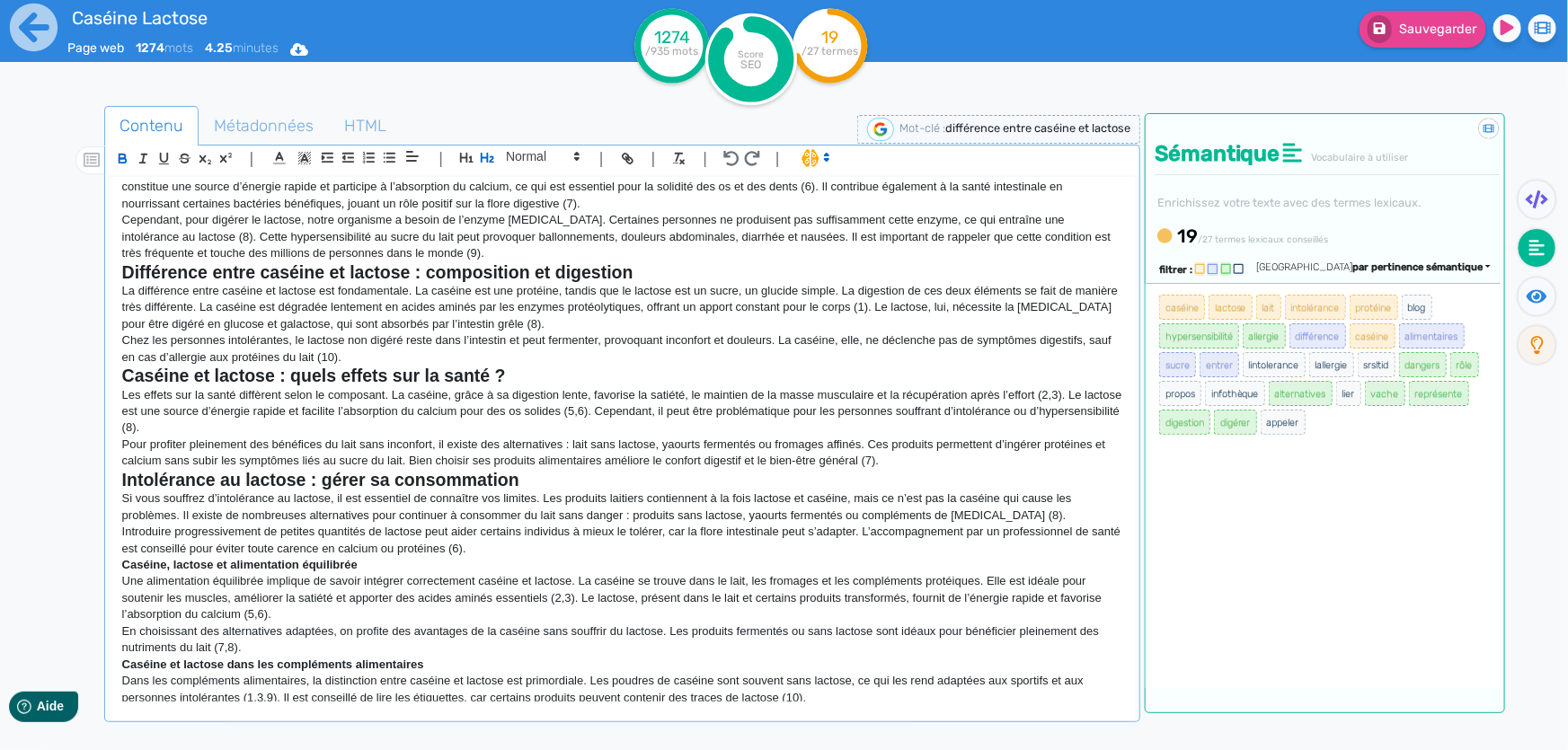
click at [336, 561] on strong "Caséine, lactose et alimentation équilibrée" at bounding box center [240, 564] width 236 height 14
click at [486, 164] on icon "button" at bounding box center [487, 158] width 15 height 15
click at [387, 669] on strong "Caséine et lactose dans les compléments alimentaires" at bounding box center [273, 669] width 302 height 14
click at [492, 159] on icon "button" at bounding box center [487, 158] width 14 height 10
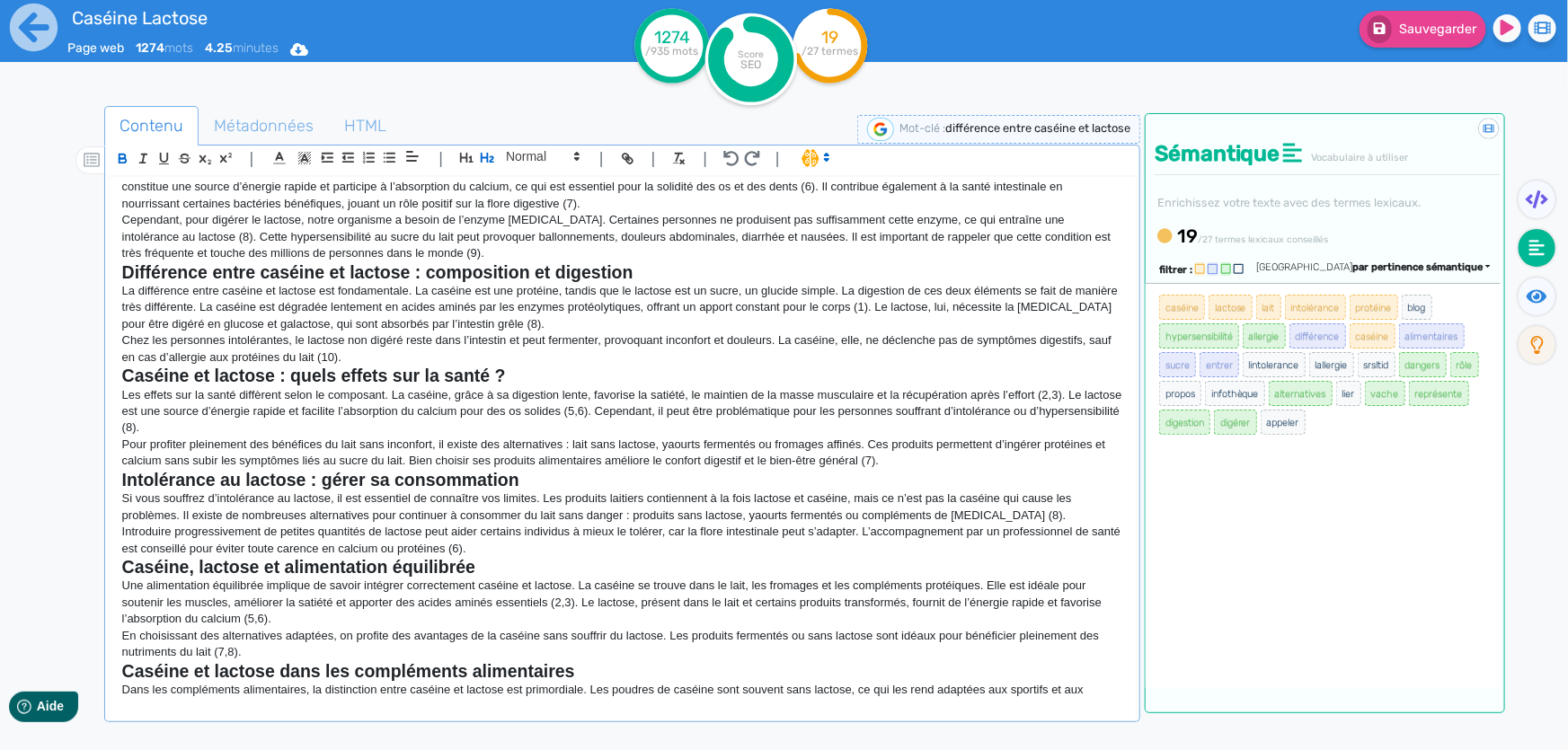
scroll to position [571, 0]
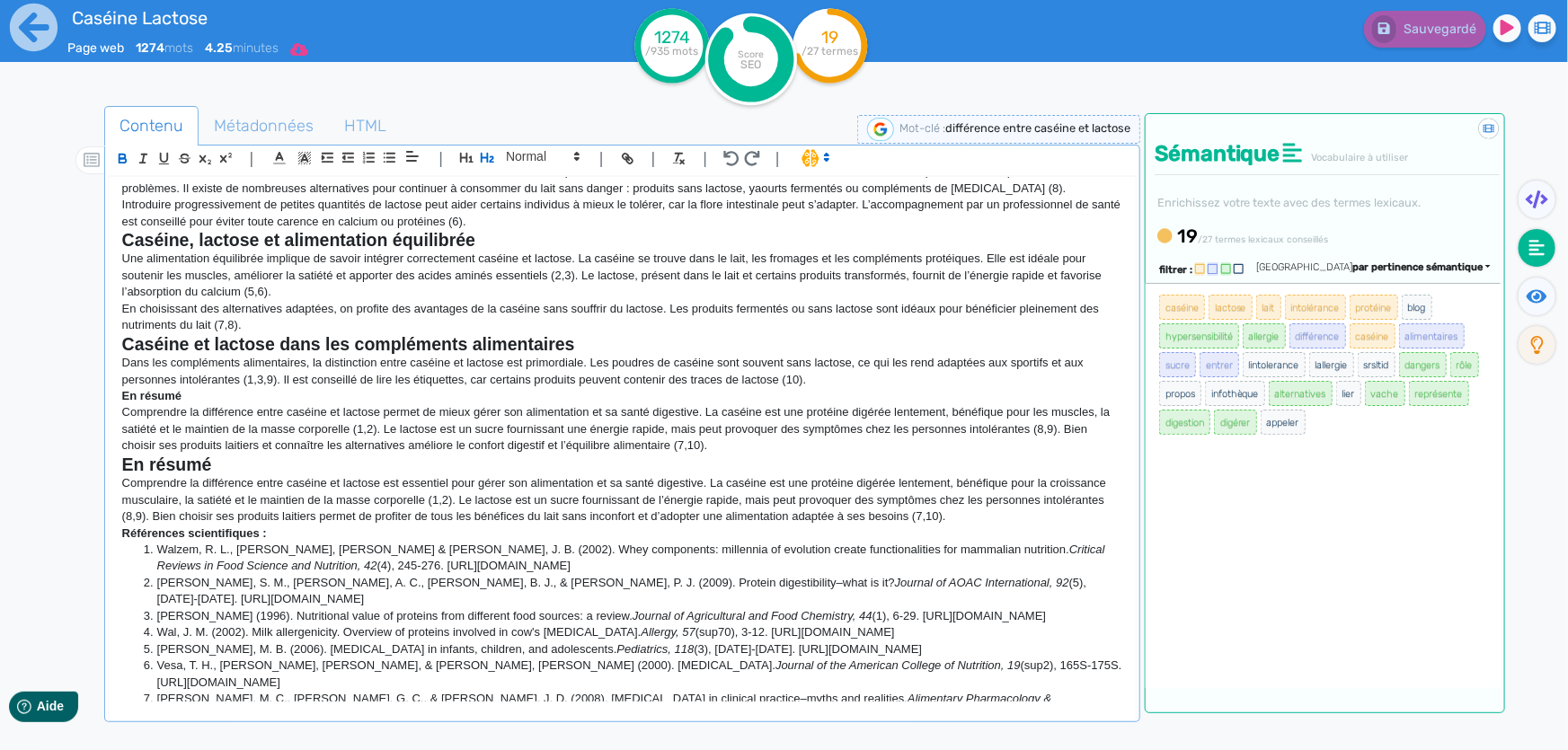
click at [306, 54] on icon at bounding box center [299, 49] width 18 height 13
click at [316, 147] on button "Word" at bounding box center [293, 152] width 144 height 29
click at [44, 32] on icon at bounding box center [33, 27] width 47 height 47
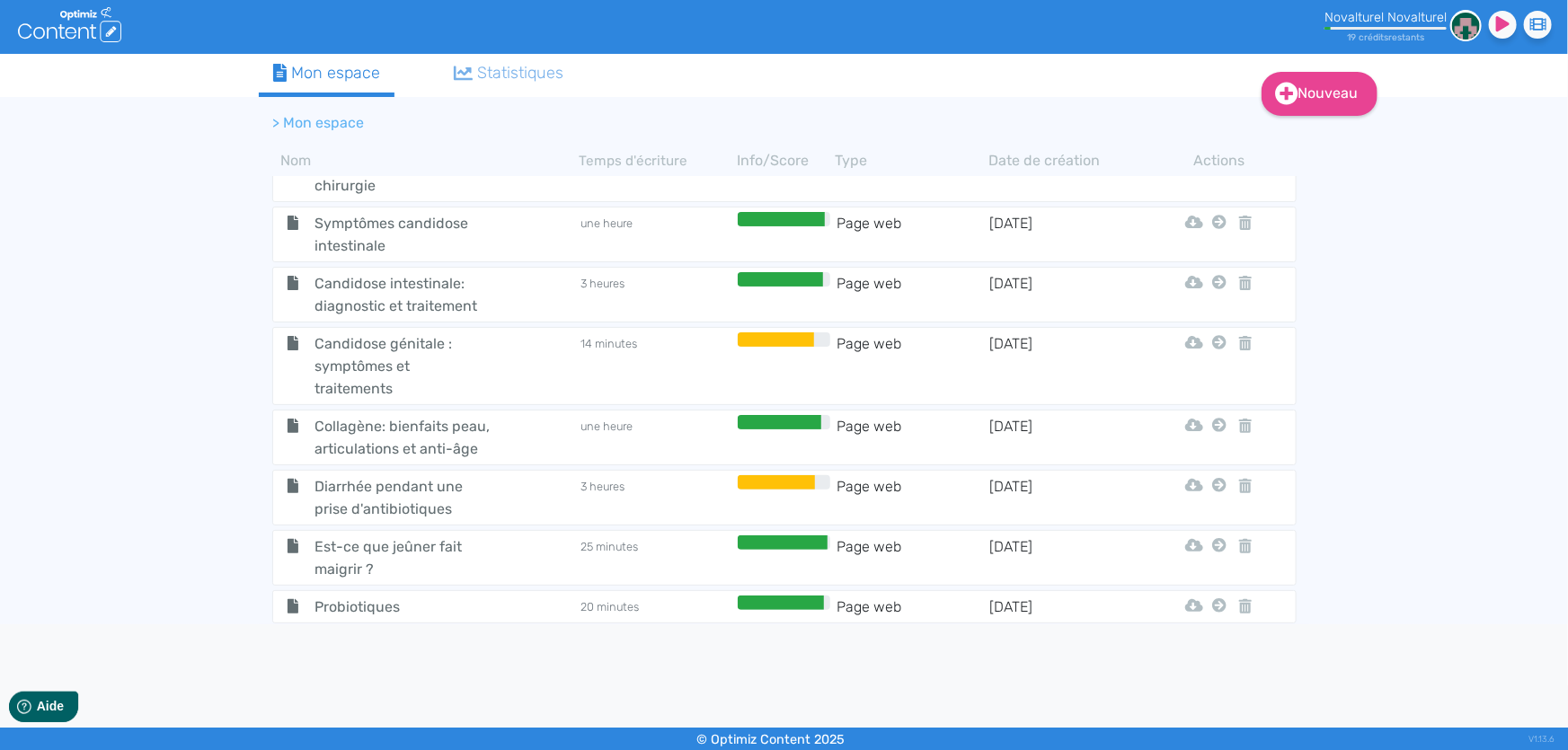
scroll to position [1609, 0]
